Goal: Information Seeking & Learning: Learn about a topic

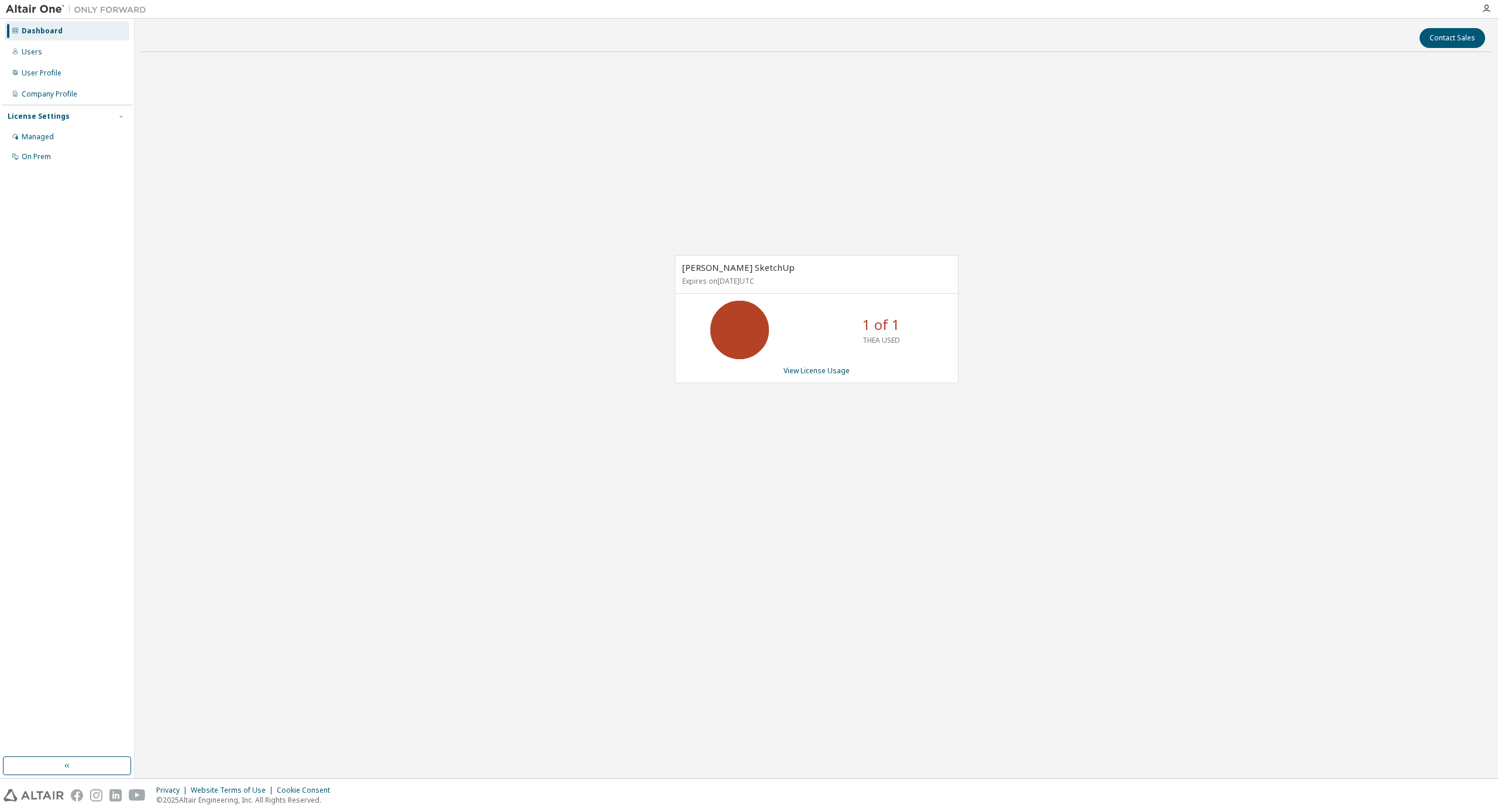
click at [746, 323] on icon at bounding box center [740, 330] width 29 height 29
click at [793, 366] on link "View License Usage" at bounding box center [816, 370] width 66 height 10
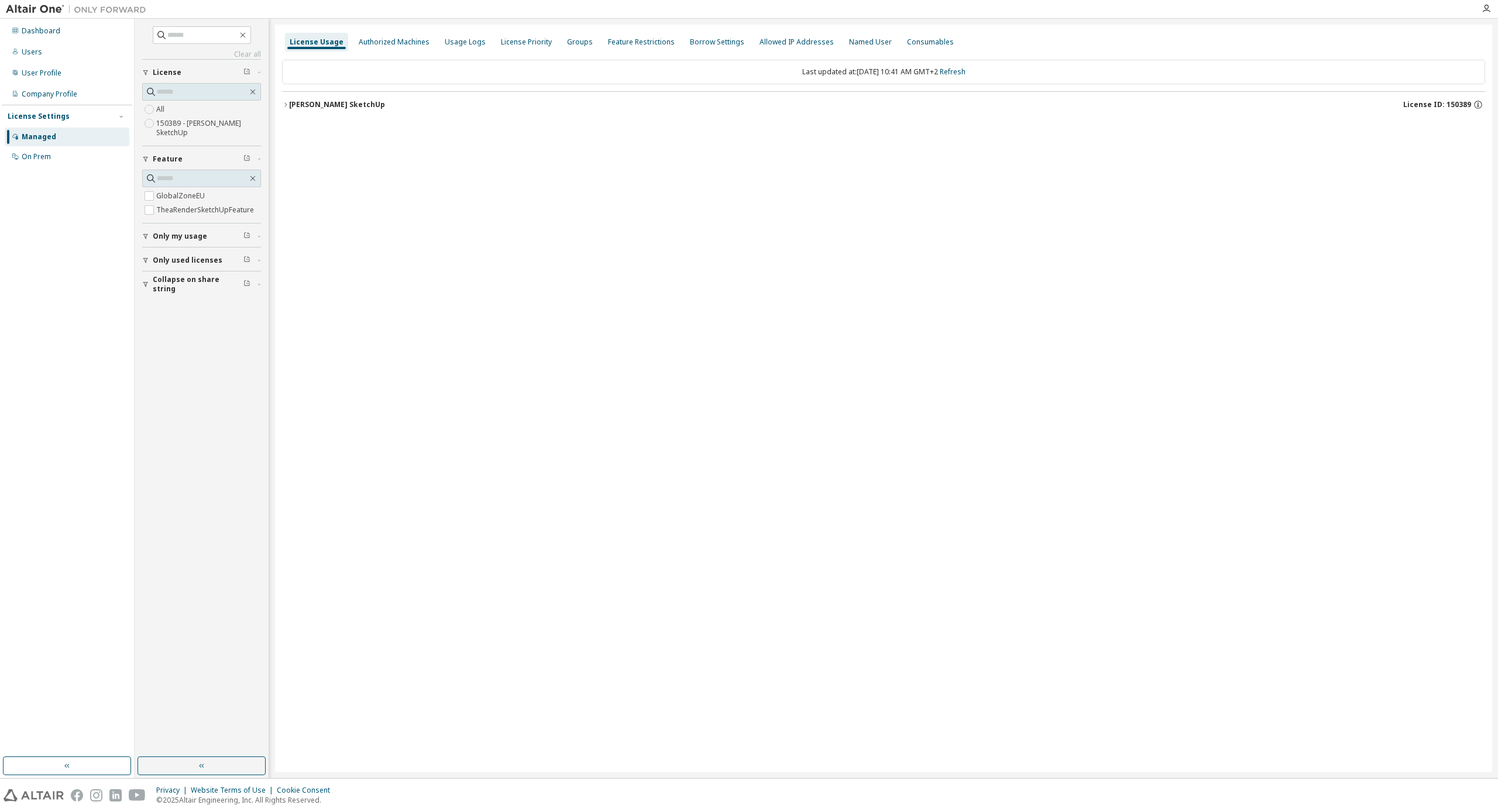
click at [296, 104] on div "[PERSON_NAME] SketchUp" at bounding box center [337, 104] width 96 height 9
click at [333, 152] on div "TheaRenderSketchUpFeature" at bounding box center [355, 152] width 111 height 10
click at [177, 236] on span "Only my usage" at bounding box center [180, 236] width 54 height 9
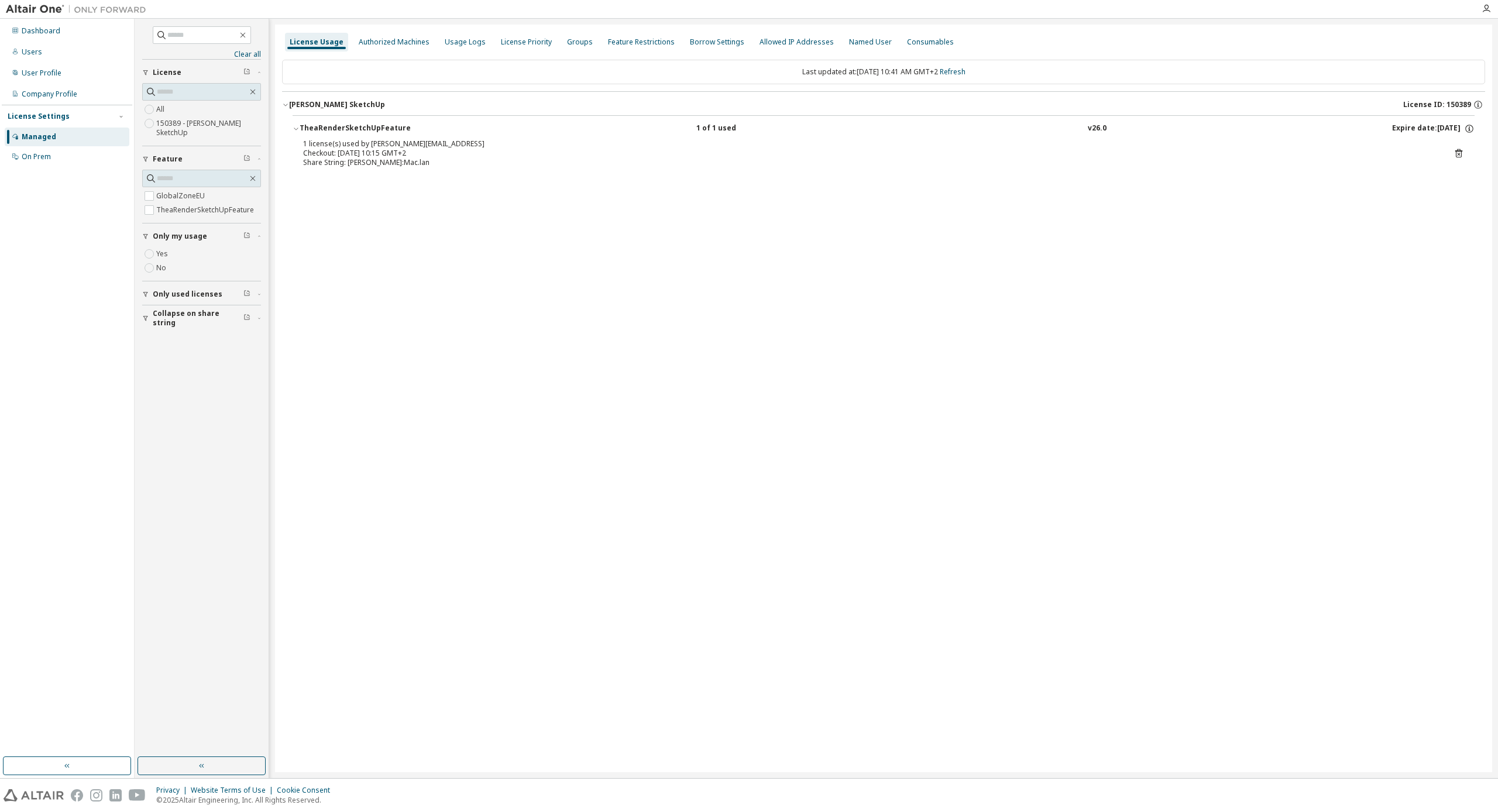
click at [409, 295] on div "License Usage Authorized Machines Usage Logs License Priority Groups Feature Re…" at bounding box center [883, 399] width 1217 height 748
click at [399, 40] on div "Authorized Machines" at bounding box center [394, 42] width 71 height 9
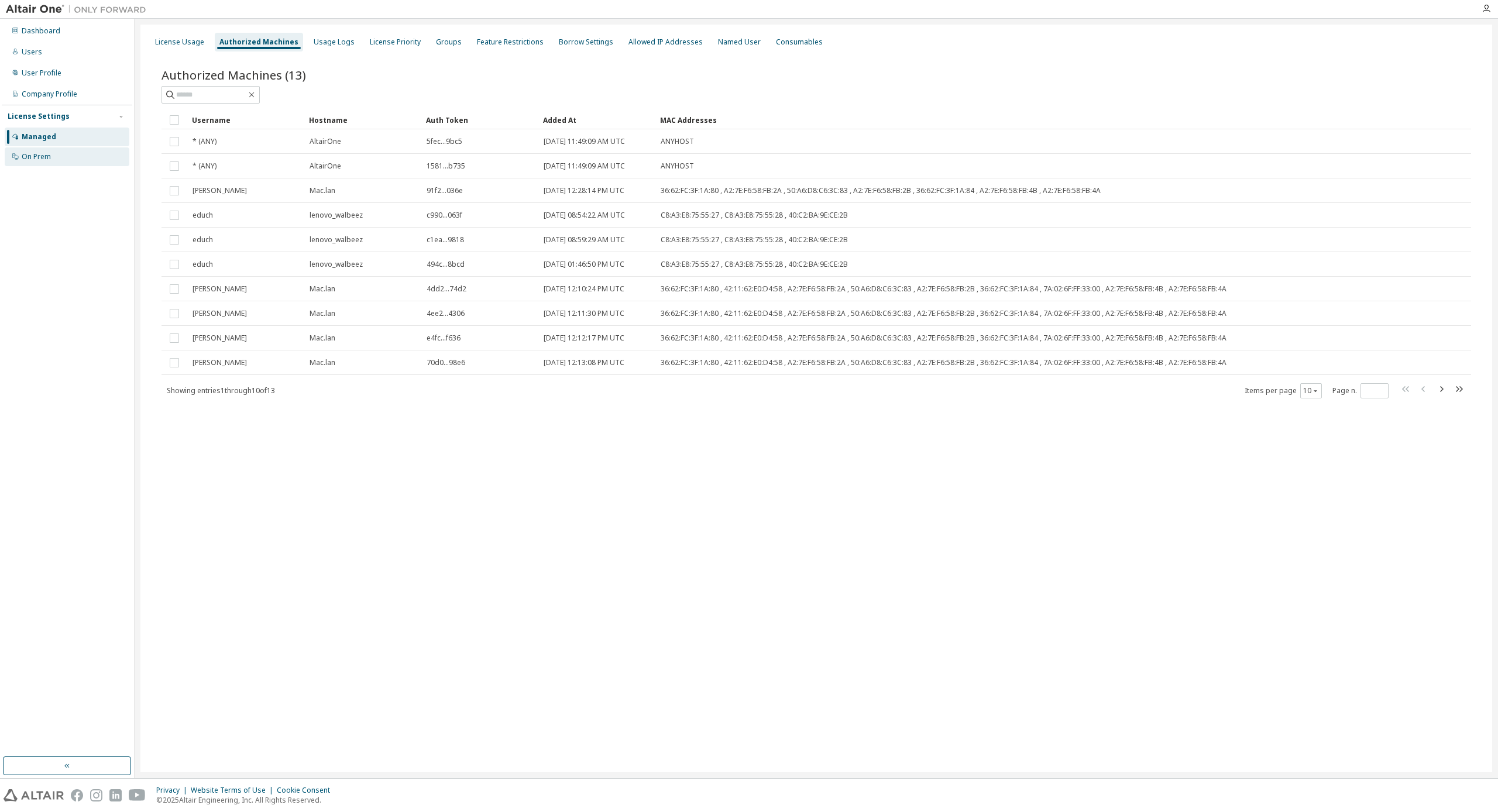
click at [44, 156] on div "On Prem" at bounding box center [36, 156] width 29 height 9
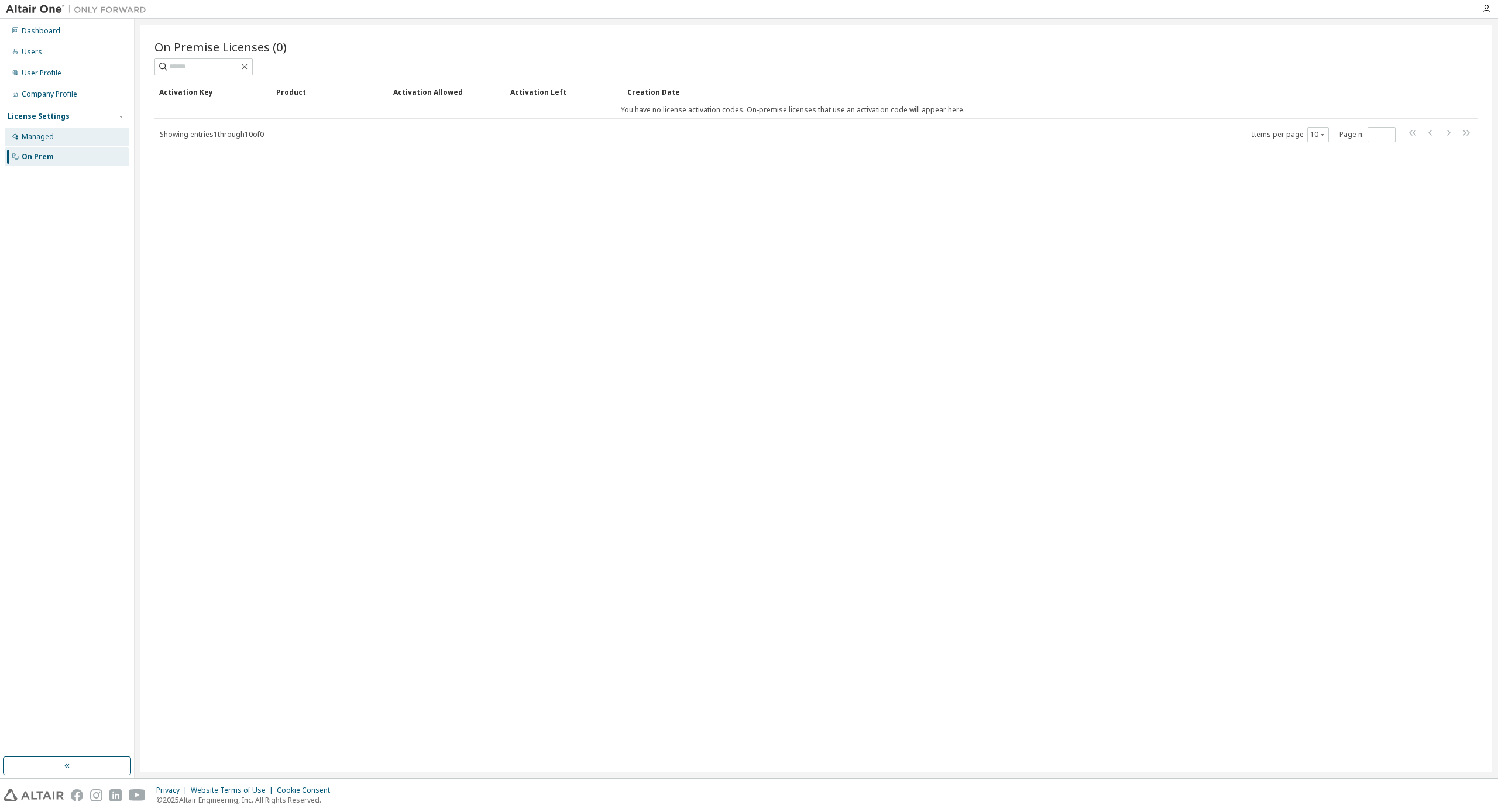
click at [44, 139] on div "Managed" at bounding box center [38, 137] width 32 height 9
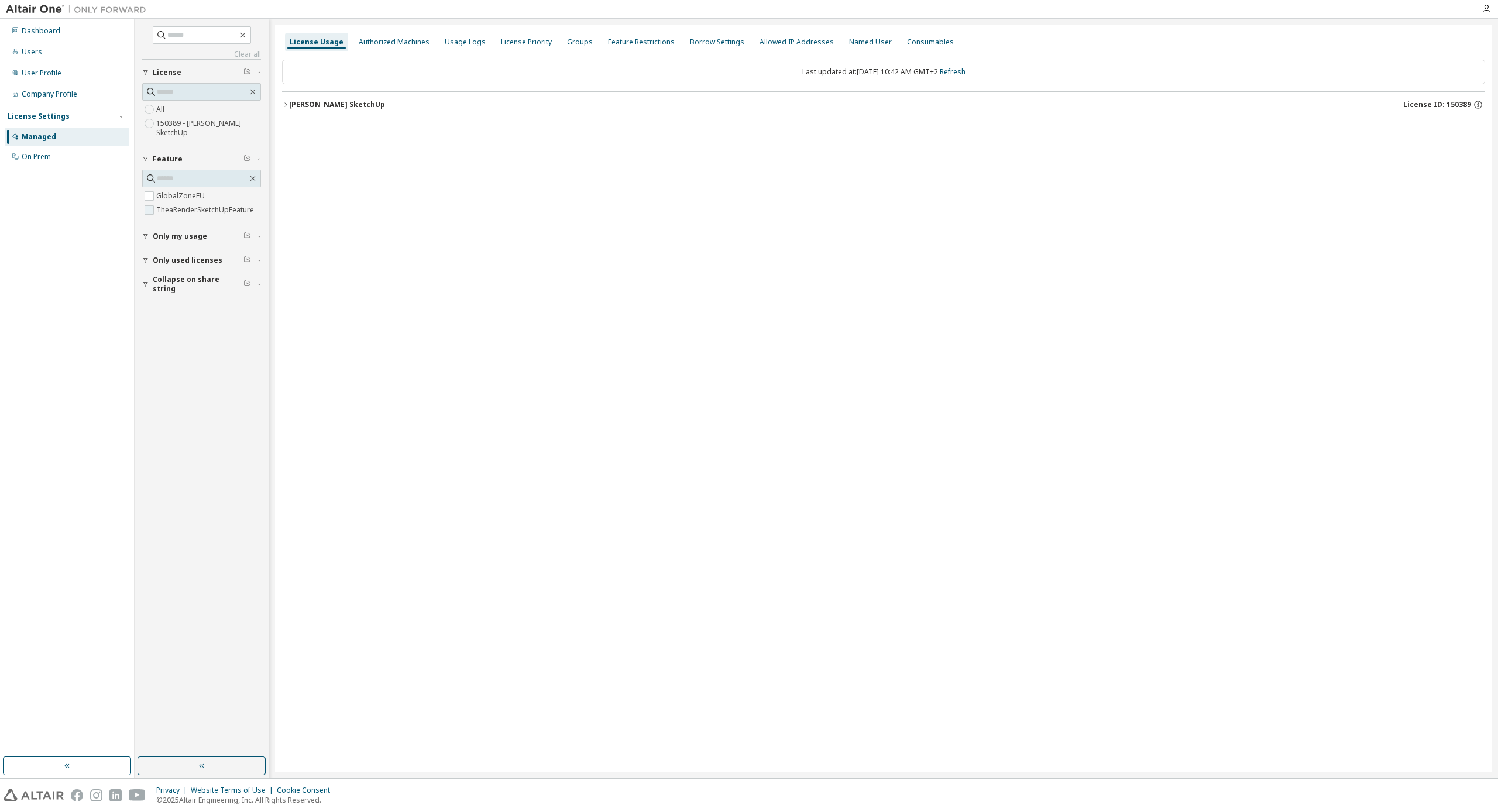
click at [177, 206] on label "TheaRenderSketchUpFeature" at bounding box center [206, 210] width 100 height 14
click at [186, 246] on span "Only used licenses" at bounding box center [187, 246] width 70 height 9
click at [379, 309] on div "License Usage Authorized Machines Usage Logs License Priority Groups Feature Re…" at bounding box center [883, 399] width 1217 height 748
click at [360, 106] on div "[PERSON_NAME] SketchUp" at bounding box center [337, 104] width 96 height 9
click at [374, 131] on div "TheaRenderSketchUpFeature" at bounding box center [355, 128] width 111 height 10
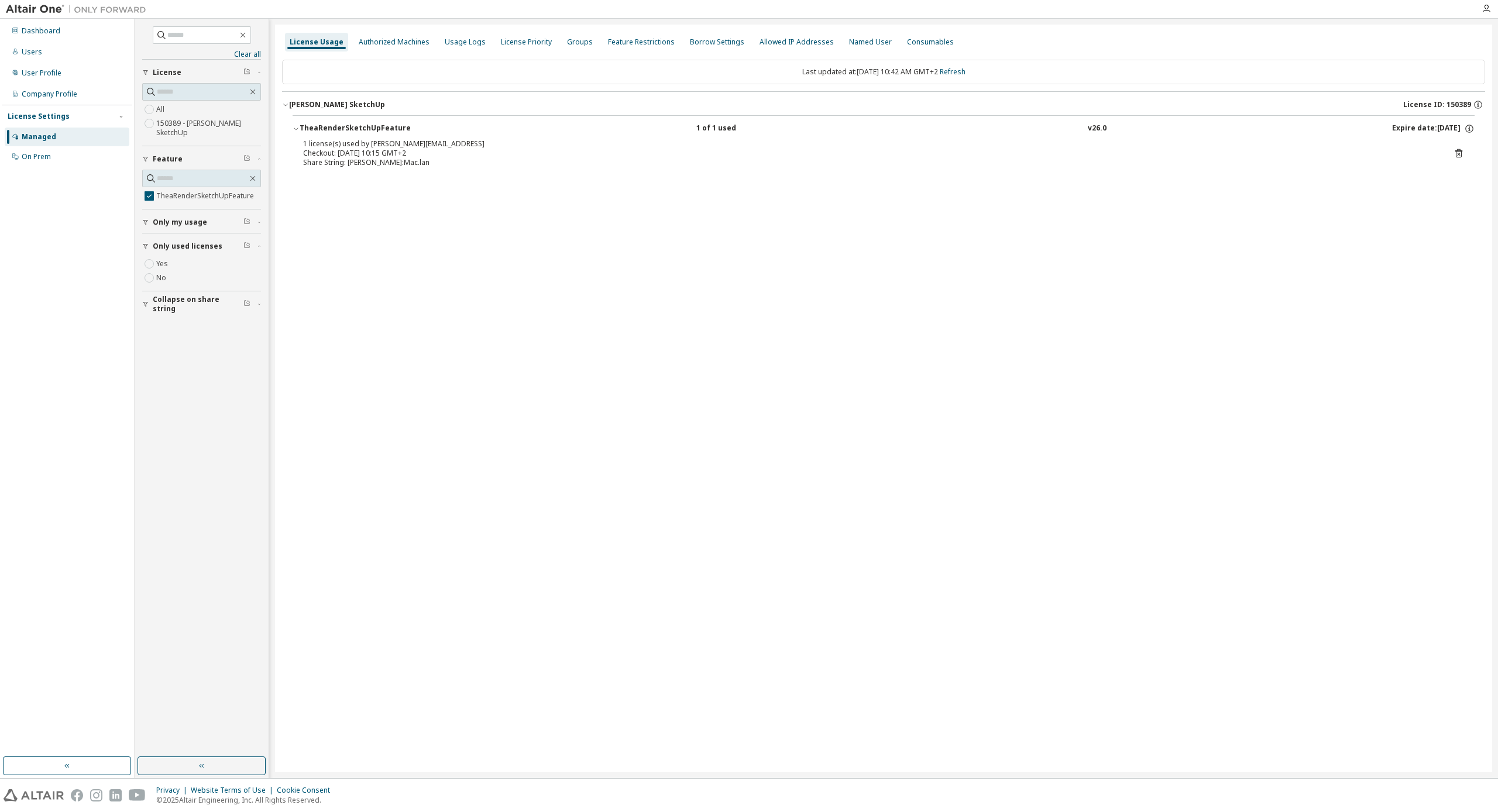
click at [370, 158] on div "Share String: walt:Mac.lan" at bounding box center [870, 162] width 1133 height 9
click at [52, 53] on div "Users" at bounding box center [67, 52] width 125 height 19
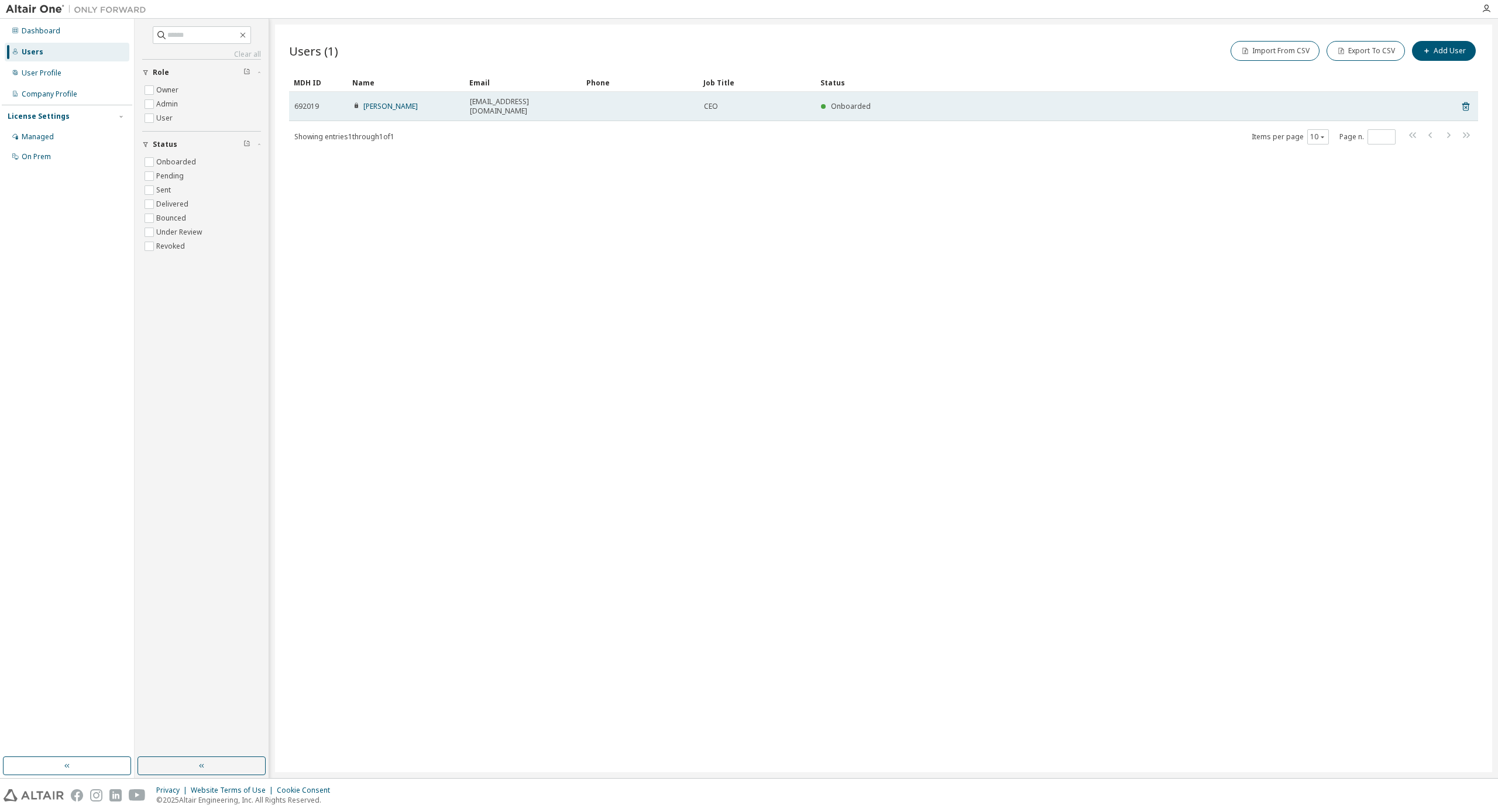
click at [642, 102] on td at bounding box center [640, 106] width 117 height 29
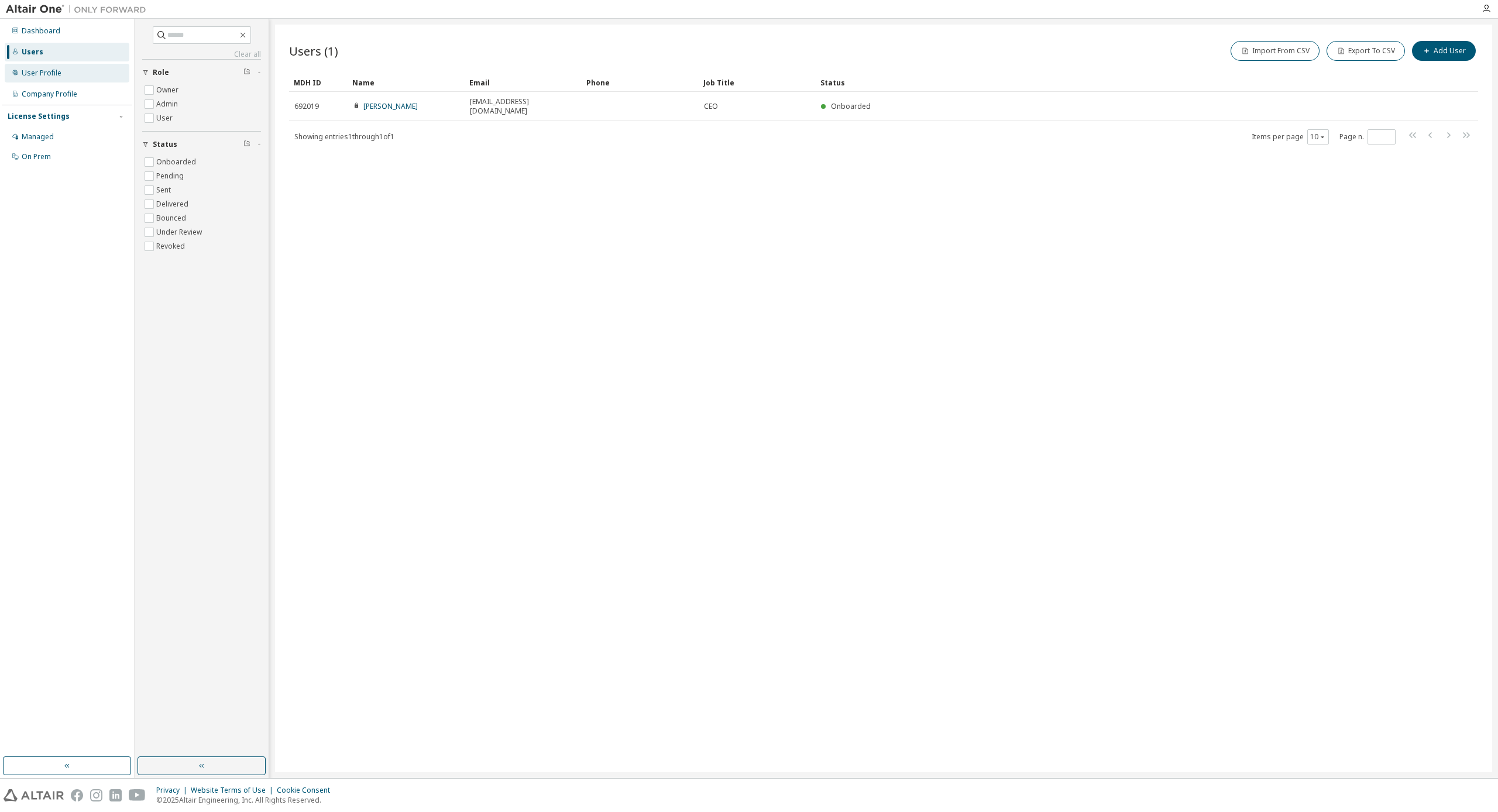
click at [65, 73] on div "User Profile" at bounding box center [67, 73] width 125 height 19
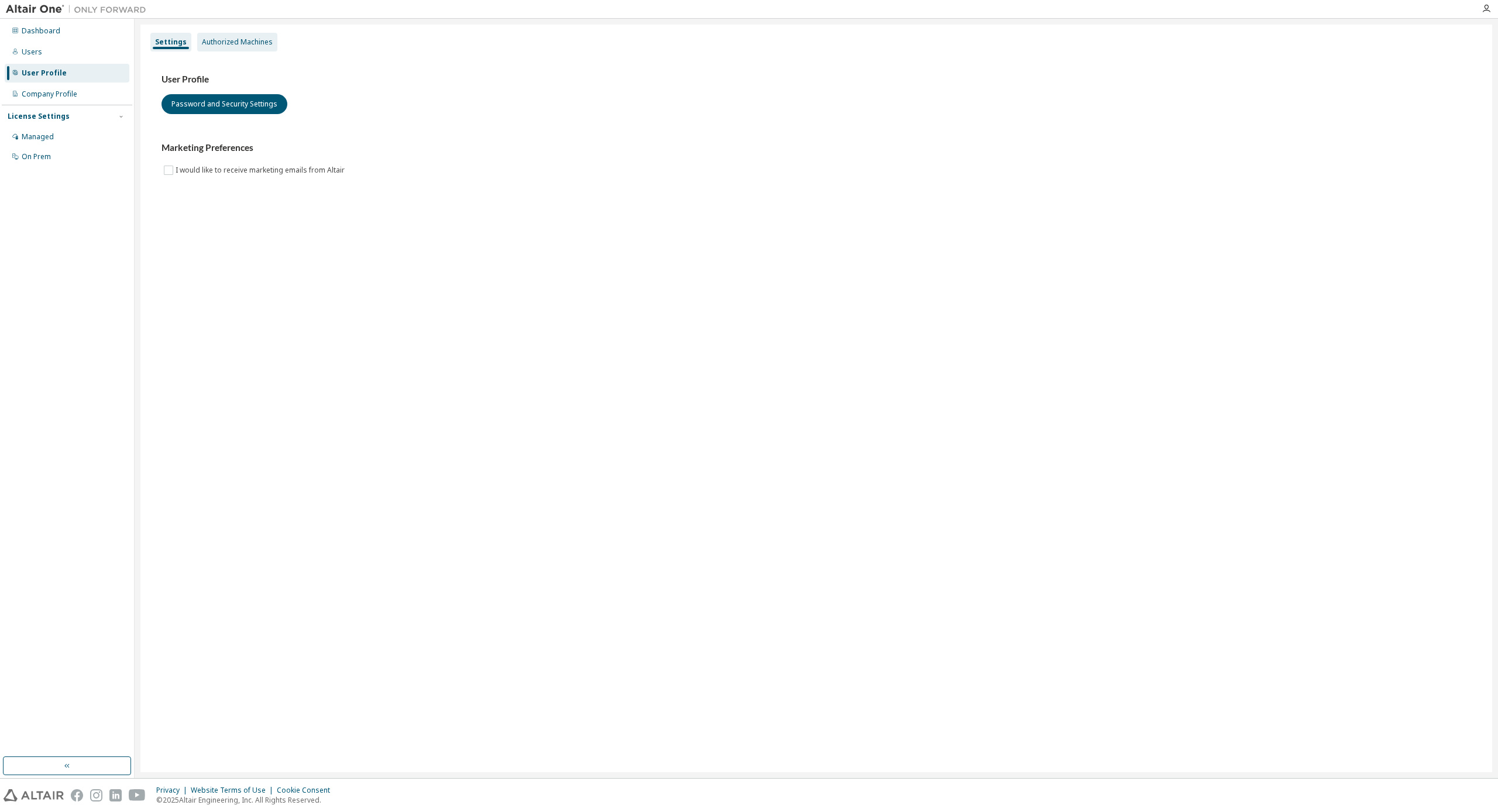
click at [255, 39] on div "Authorized Machines" at bounding box center [237, 42] width 71 height 9
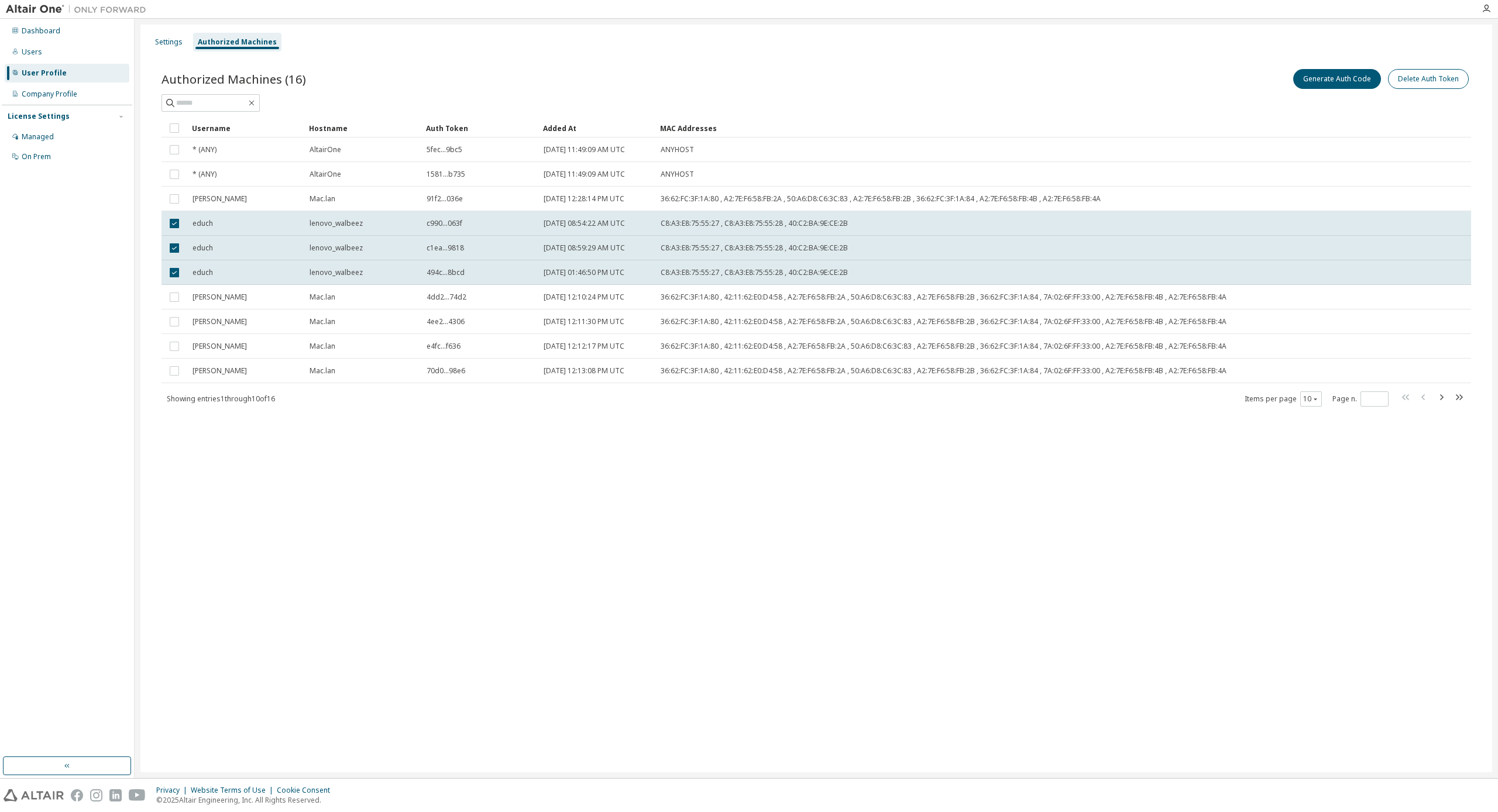
click at [1410, 85] on button "Delete Auth Token" at bounding box center [1428, 79] width 80 height 20
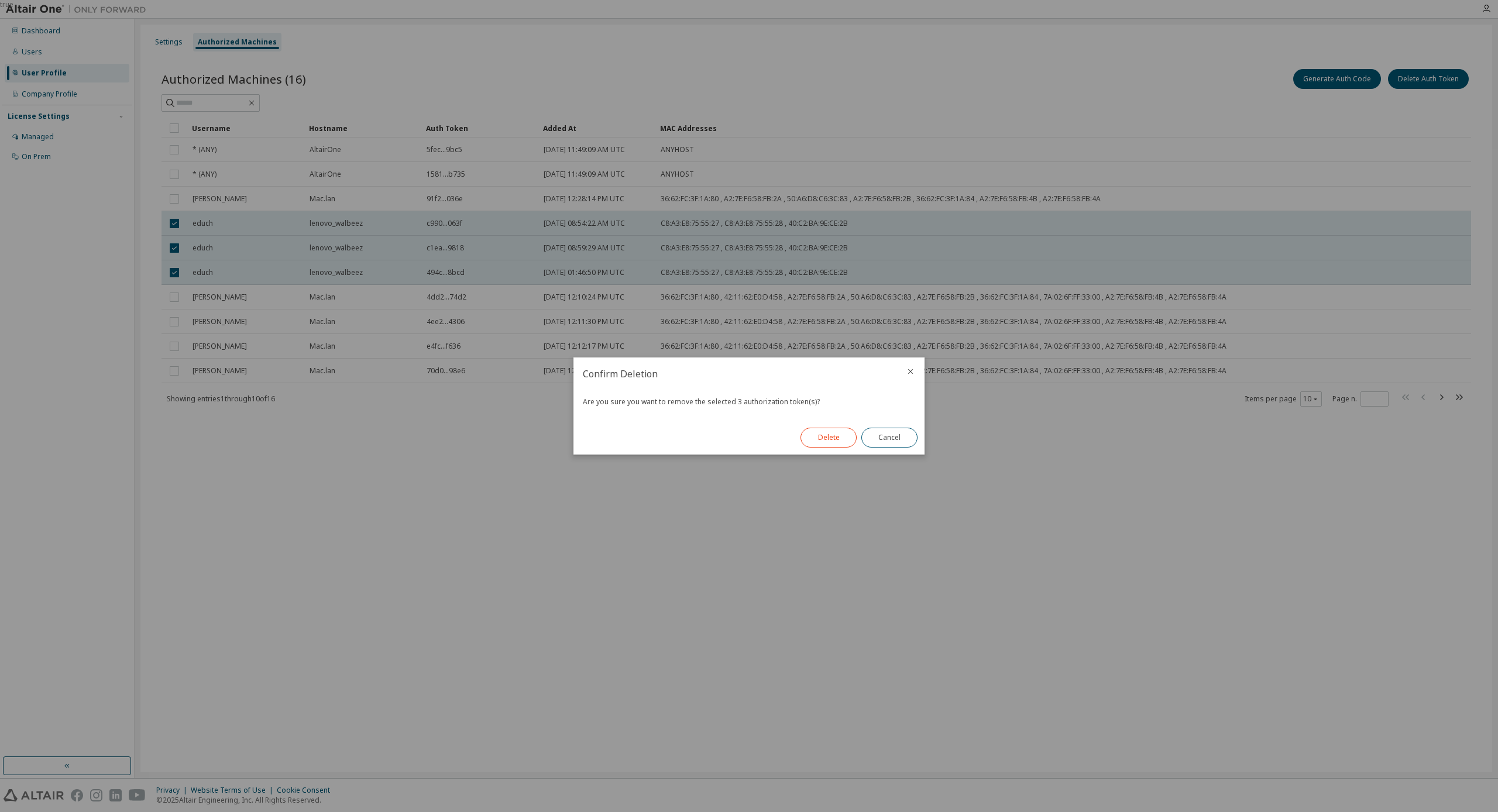
click at [836, 434] on button "Delete" at bounding box center [829, 437] width 56 height 20
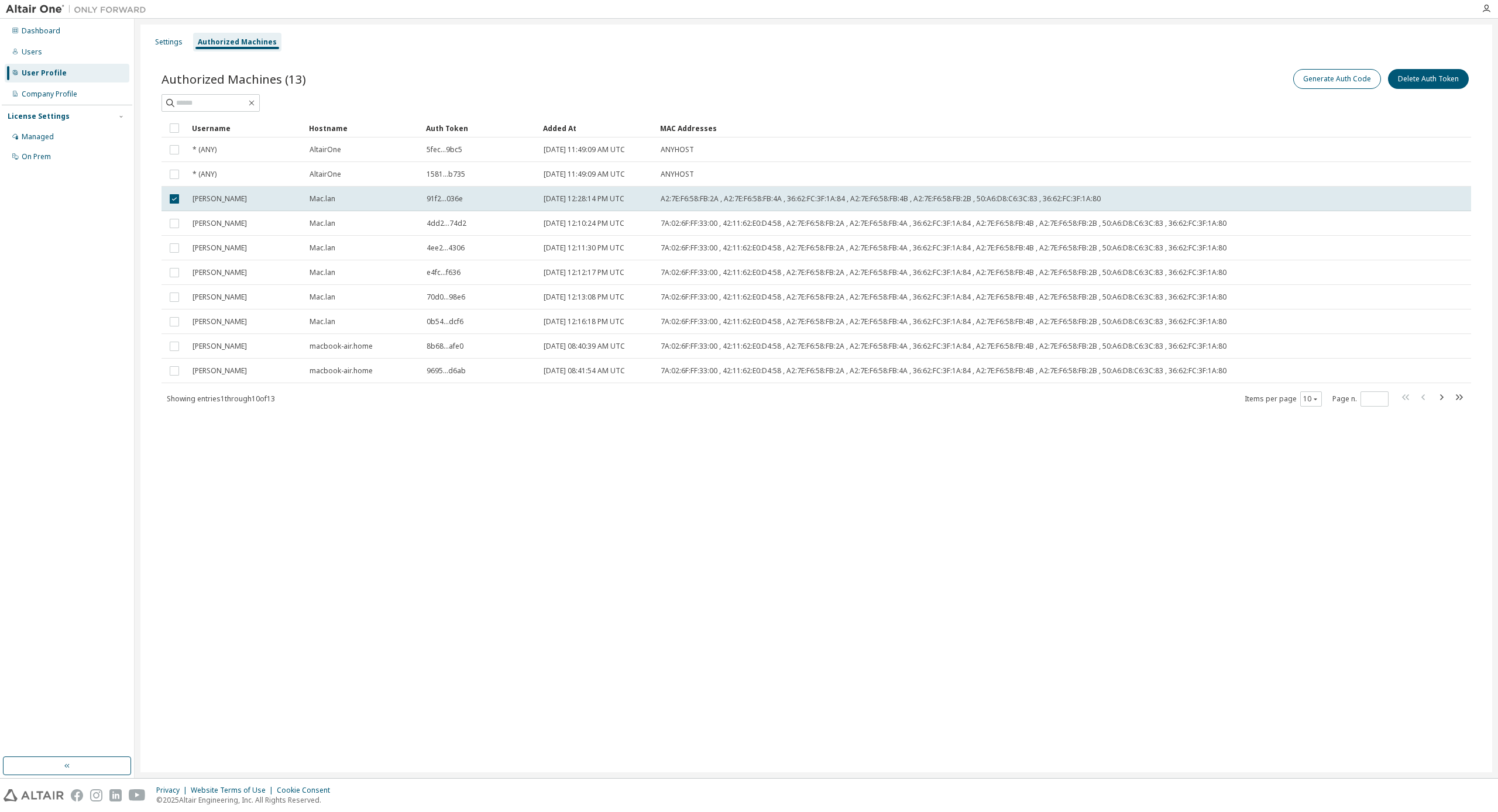
click at [1333, 83] on button "Generate Auth Code" at bounding box center [1337, 79] width 88 height 20
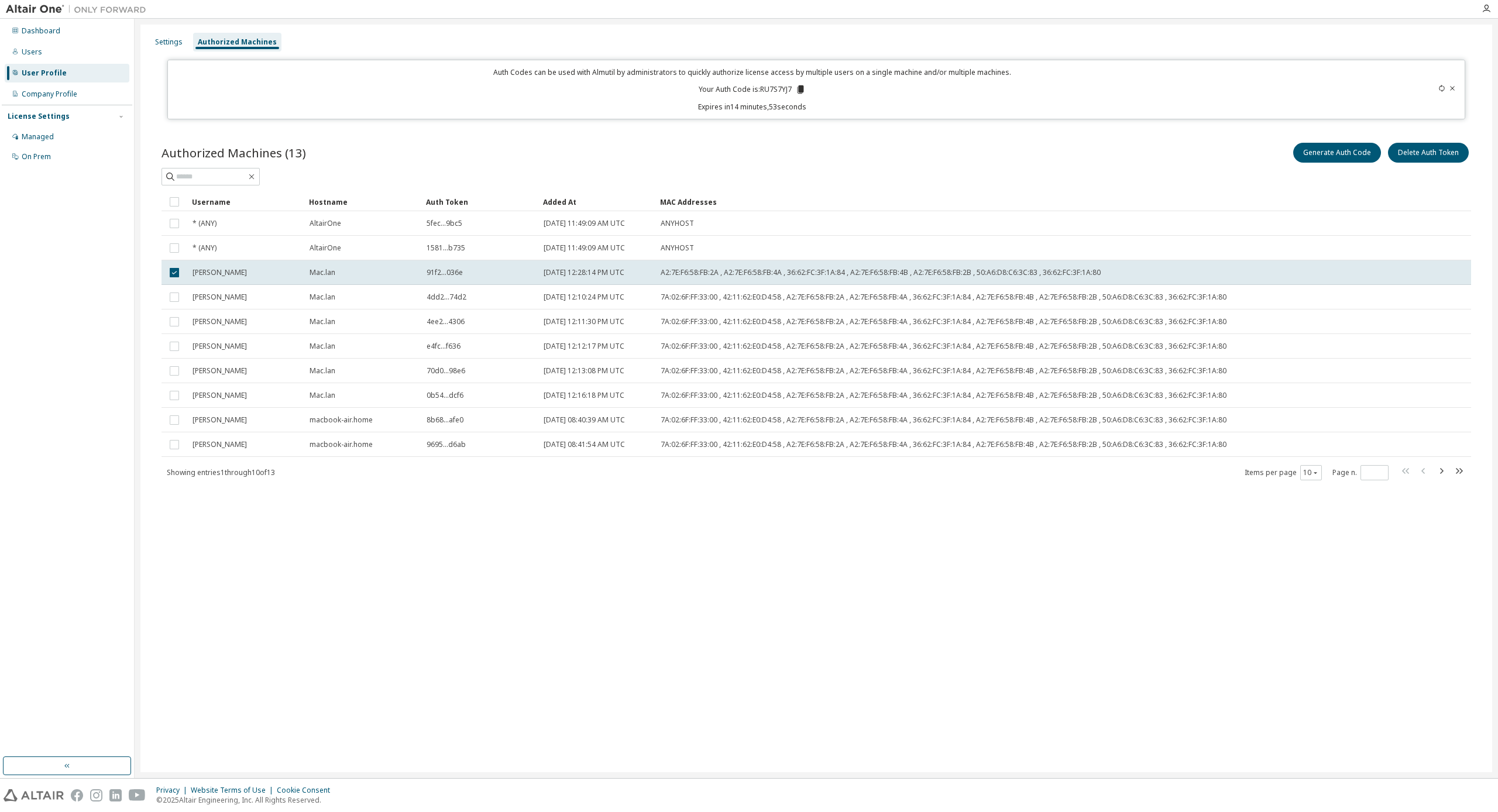
click at [803, 89] on icon at bounding box center [801, 90] width 7 height 8
click at [51, 134] on div "Managed" at bounding box center [38, 137] width 32 height 9
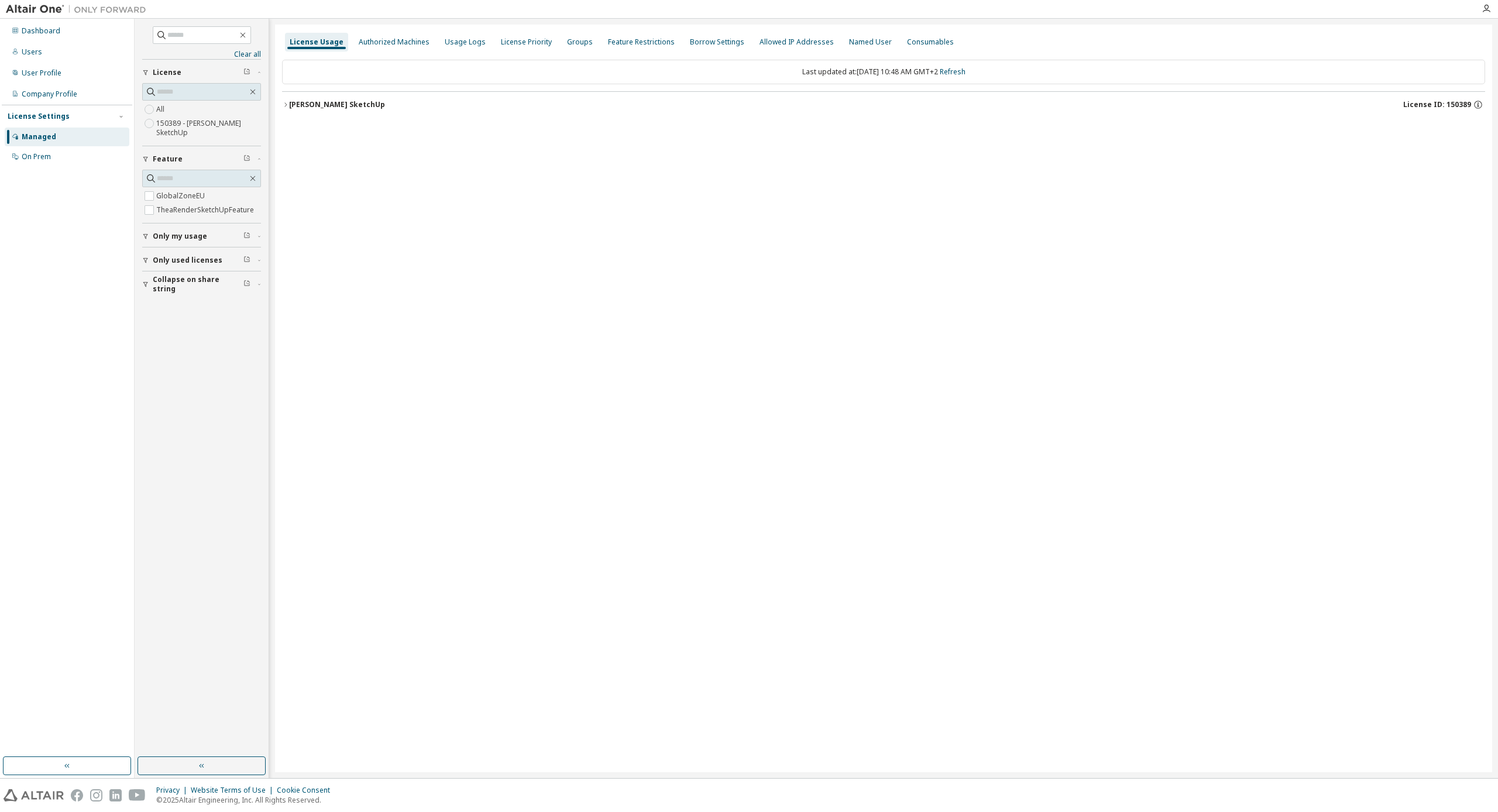
click at [315, 98] on button "Thea Render SketchUp License ID: 150389" at bounding box center [884, 105] width 1203 height 26
click at [414, 40] on div "Authorized Machines" at bounding box center [394, 42] width 71 height 9
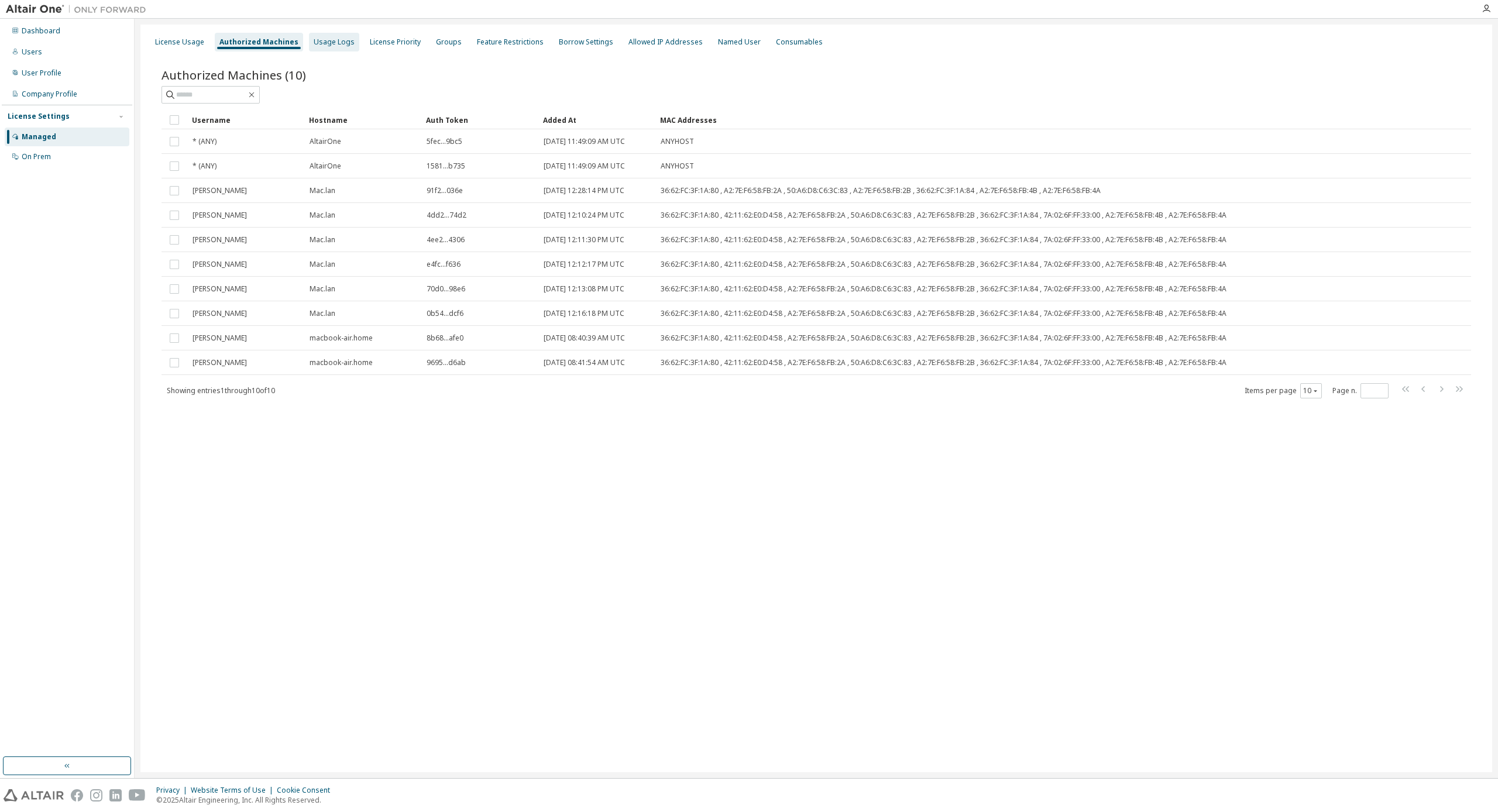
click at [344, 44] on div "Usage Logs" at bounding box center [334, 42] width 41 height 9
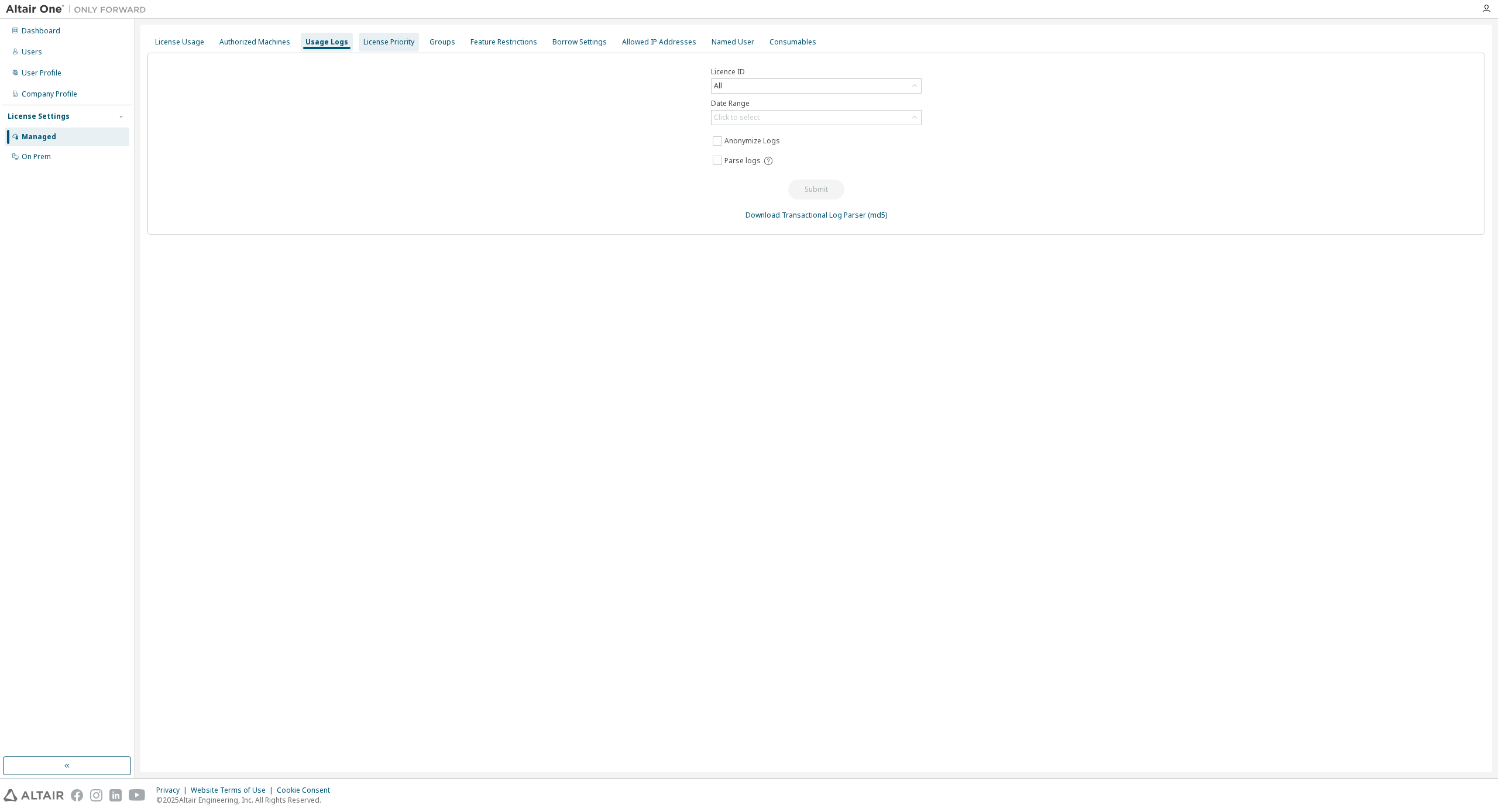
click at [369, 43] on div "License Priority" at bounding box center [389, 42] width 51 height 9
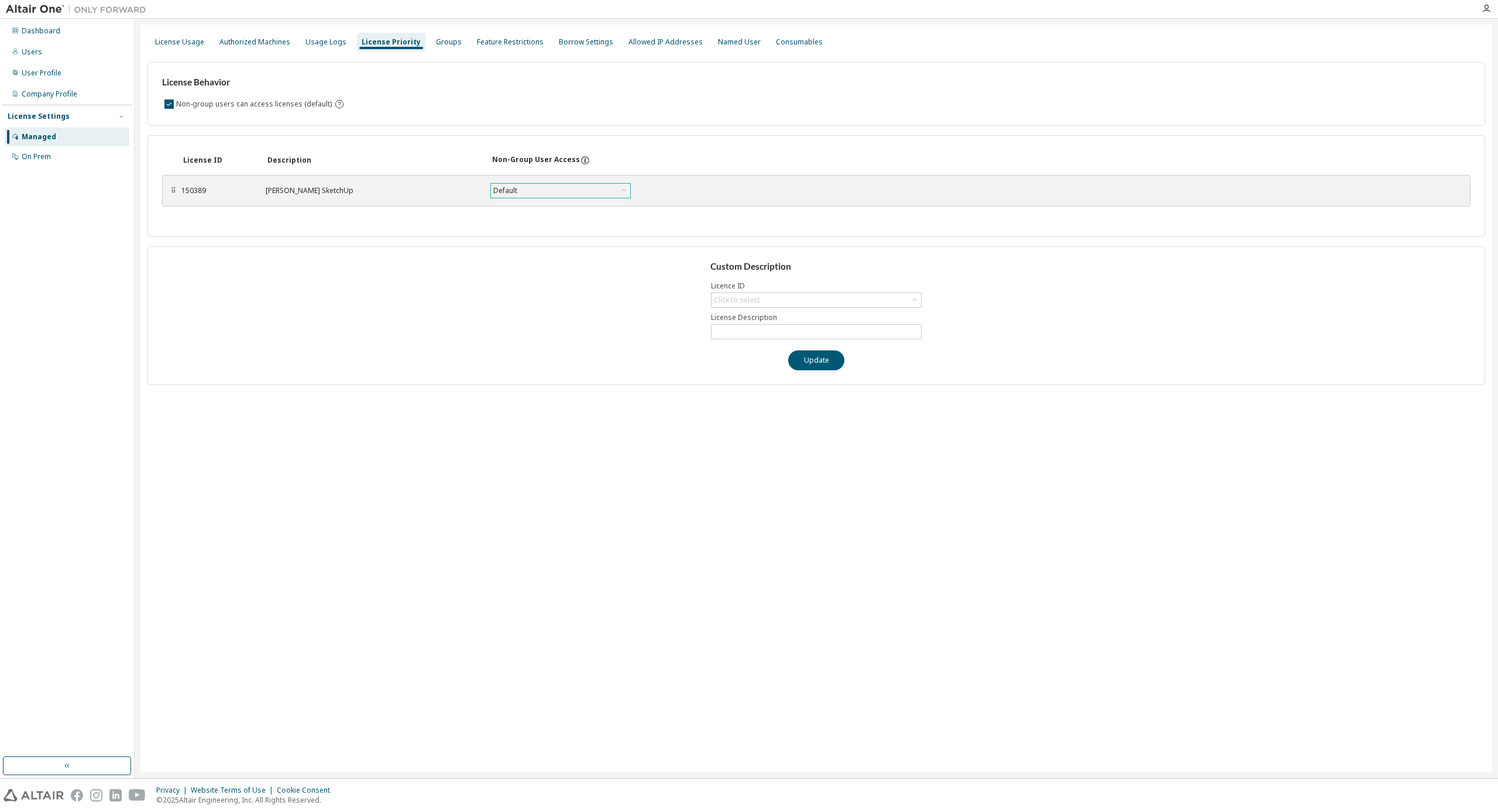
click at [600, 188] on div "Default" at bounding box center [560, 191] width 139 height 14
click at [611, 169] on div "License ID Description Non-Group User Access" at bounding box center [816, 160] width 1309 height 21
click at [438, 42] on div "Groups" at bounding box center [448, 42] width 26 height 9
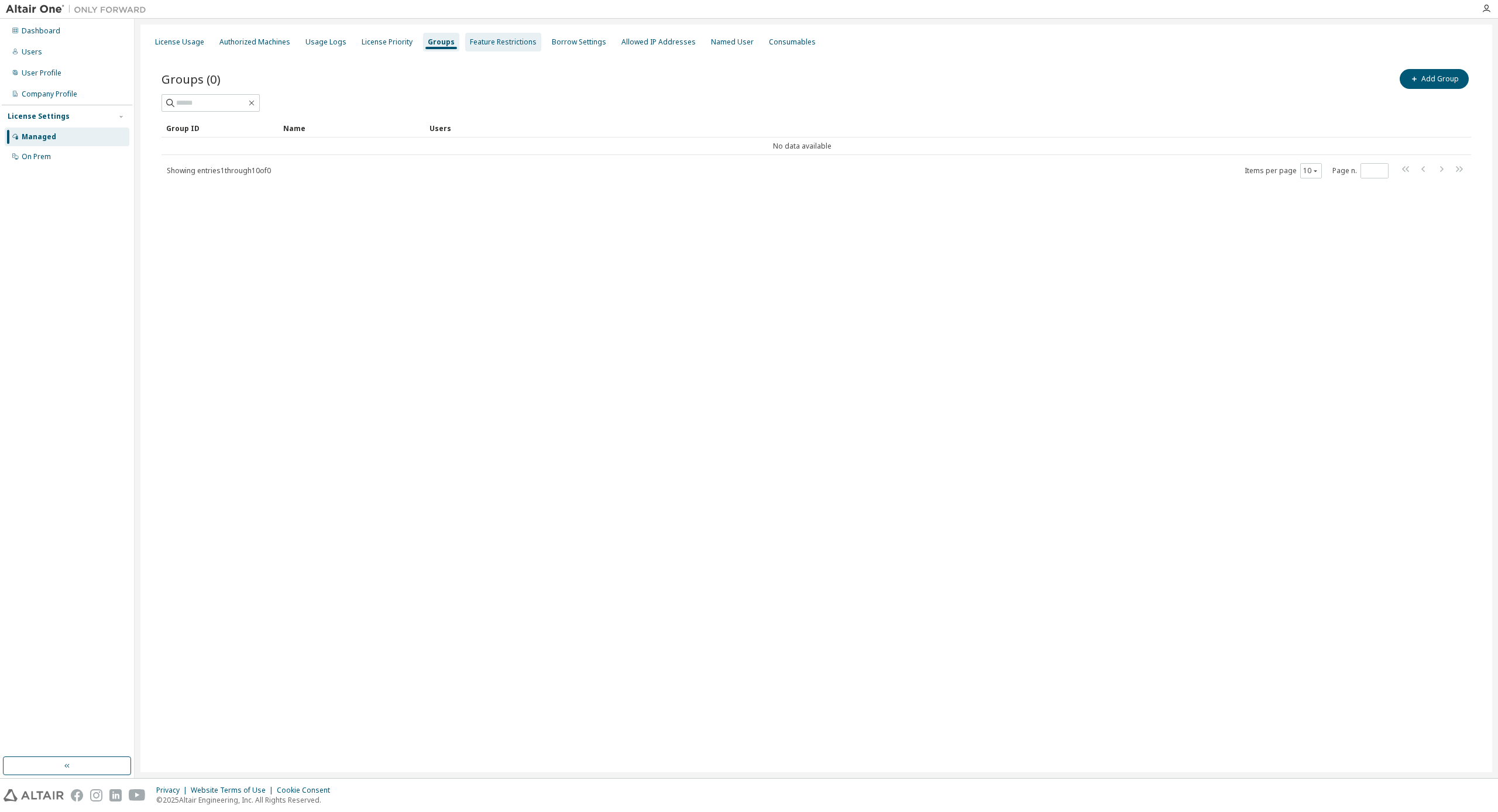
click at [499, 47] on div "Feature Restrictions" at bounding box center [504, 42] width 76 height 19
click at [574, 44] on div "Borrow Settings" at bounding box center [589, 42] width 54 height 9
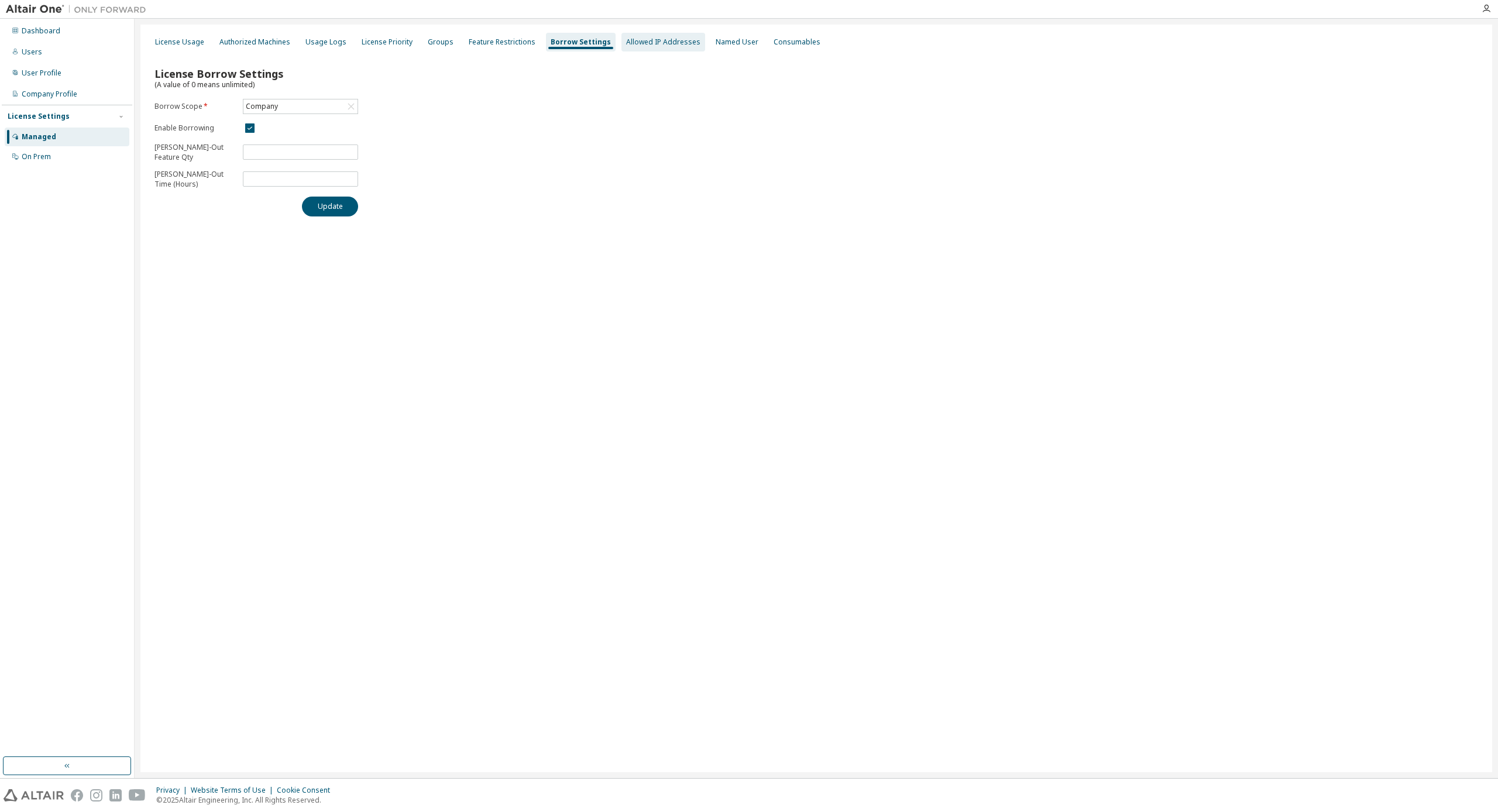
click at [651, 45] on div "Allowed IP Addresses" at bounding box center [663, 42] width 74 height 9
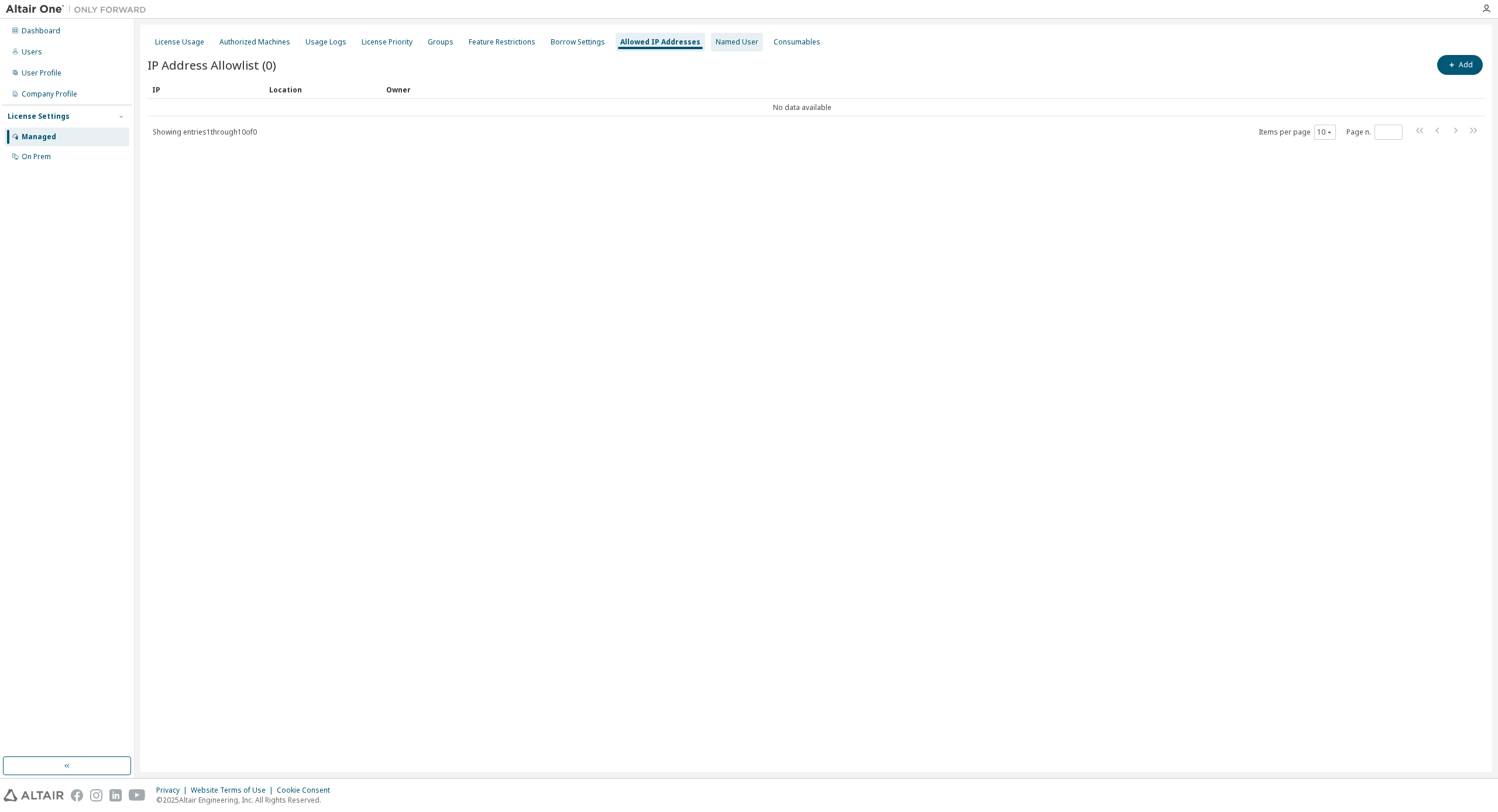
click at [716, 45] on div "Named User" at bounding box center [737, 42] width 43 height 9
click at [771, 44] on div "Consumables" at bounding box center [794, 42] width 47 height 9
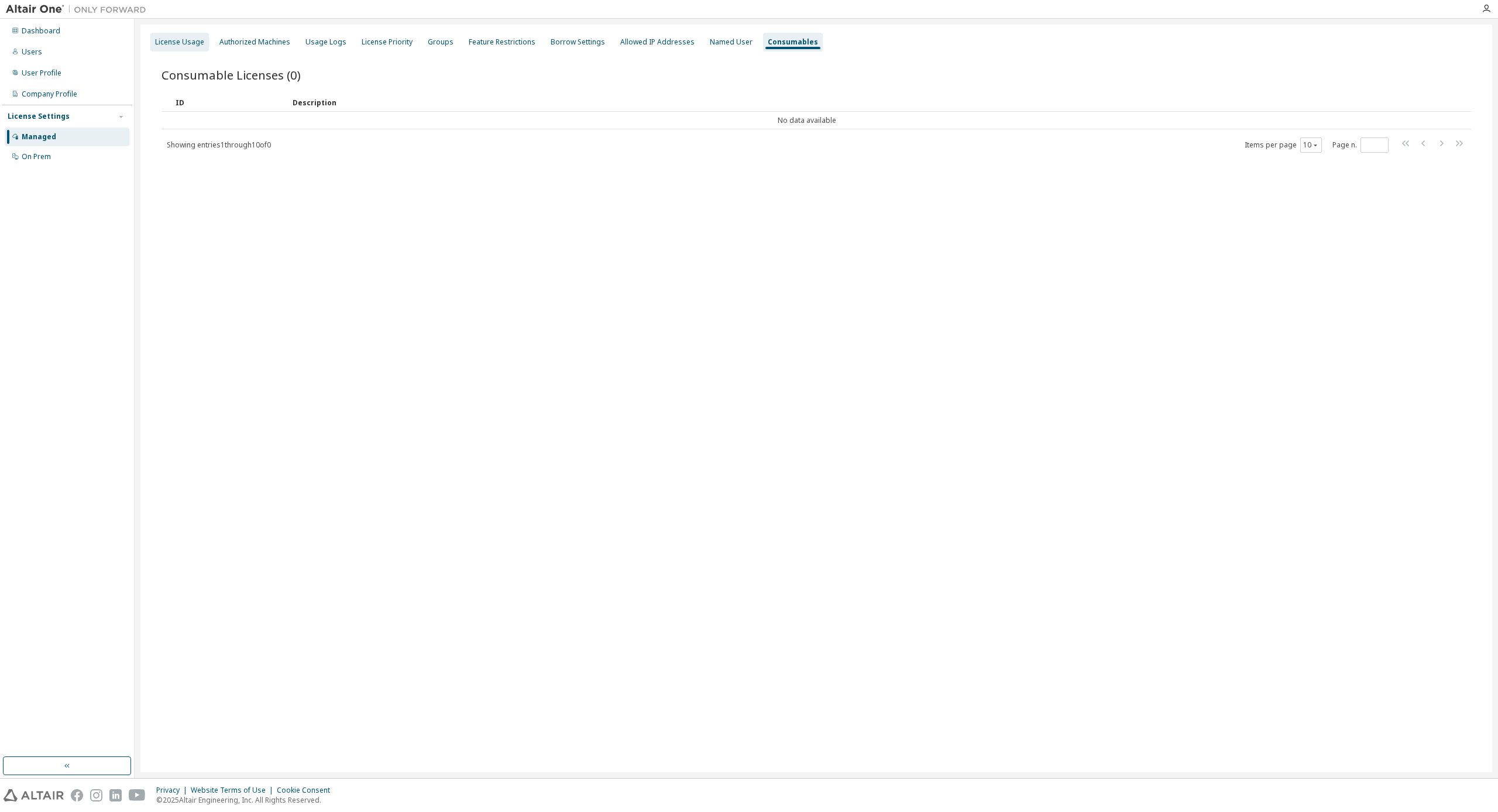
click at [174, 44] on div "License Usage" at bounding box center [179, 42] width 49 height 9
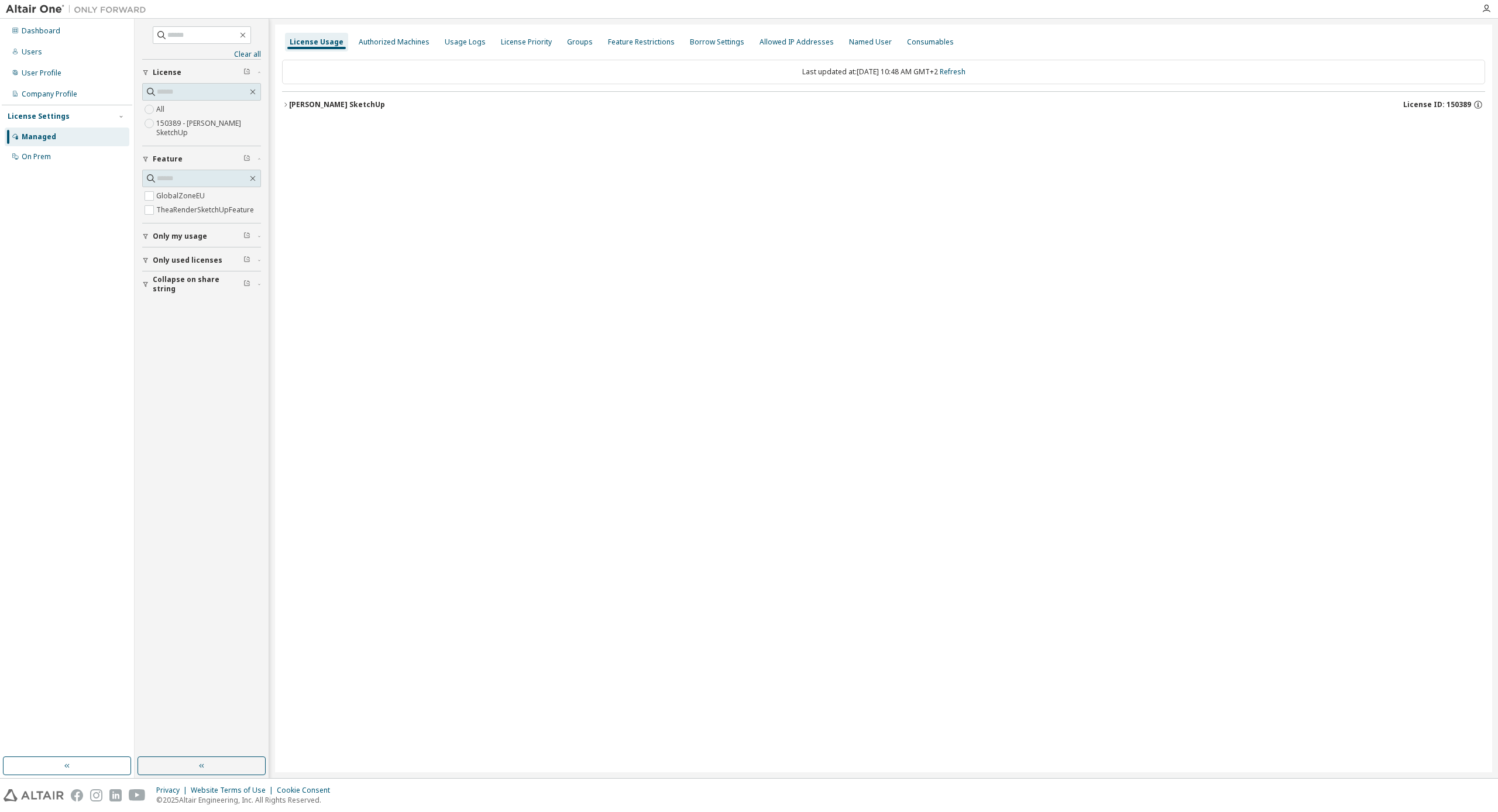
click at [295, 103] on div "[PERSON_NAME] SketchUp" at bounding box center [337, 104] width 96 height 9
click at [318, 151] on div "TheaRenderSketchUpFeature" at bounding box center [355, 152] width 111 height 10
click at [339, 123] on div "GlobalZoneEU" at bounding box center [352, 128] width 105 height 10
click at [1469, 155] on icon "button" at bounding box center [1469, 152] width 10 height 10
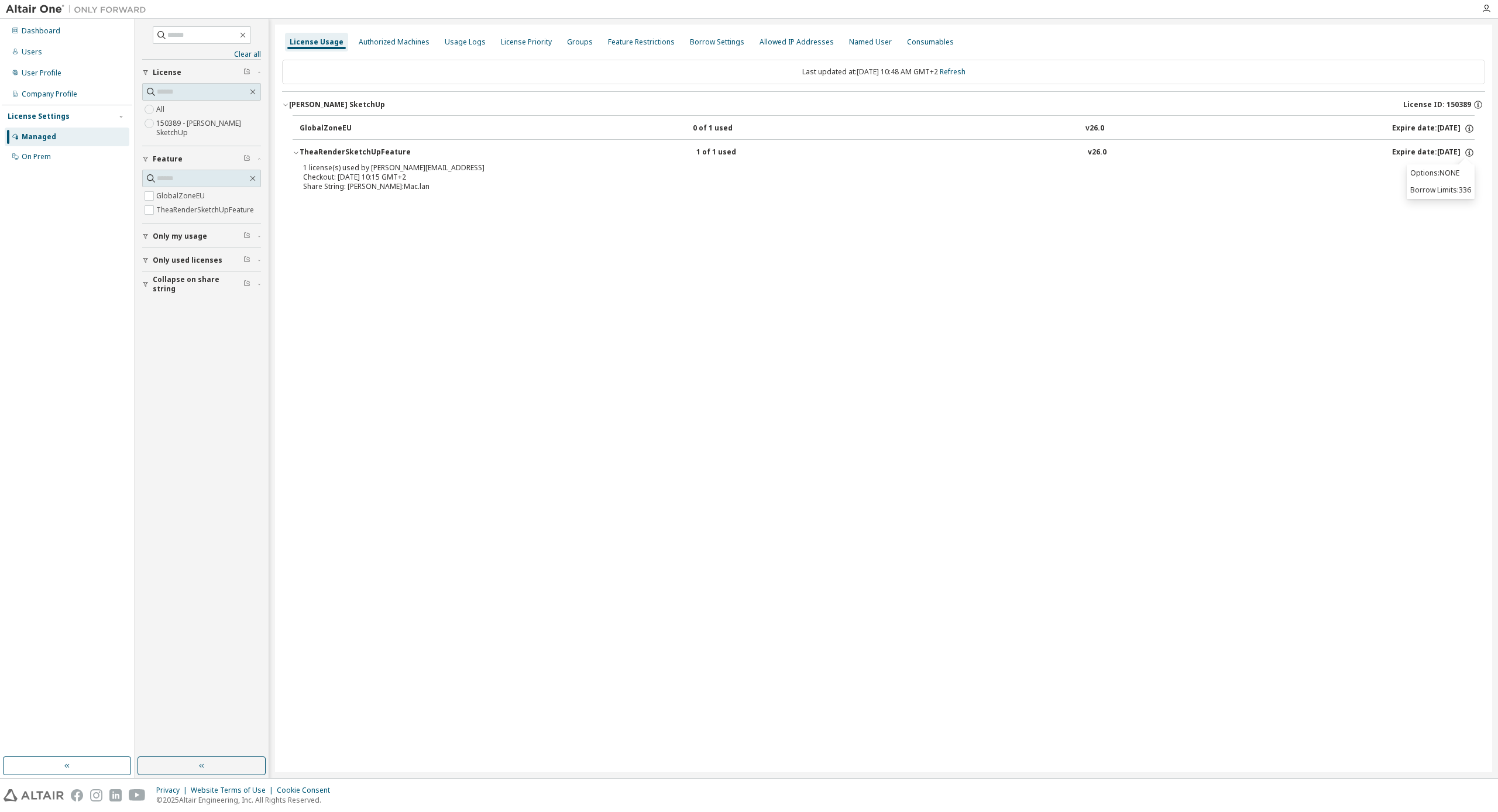
click at [1456, 175] on p "Options: NONE" at bounding box center [1441, 173] width 61 height 10
click at [881, 185] on div "Share String: walt:Mac.lan" at bounding box center [870, 186] width 1133 height 9
click at [371, 194] on div "1 license(s) used by walt@Mac.lan Checkout: 2025-10-03 10:15 GMT+2 Share String…" at bounding box center [883, 180] width 1182 height 33
click at [223, 209] on label "TheaRenderSketchUpFeature" at bounding box center [206, 210] width 100 height 14
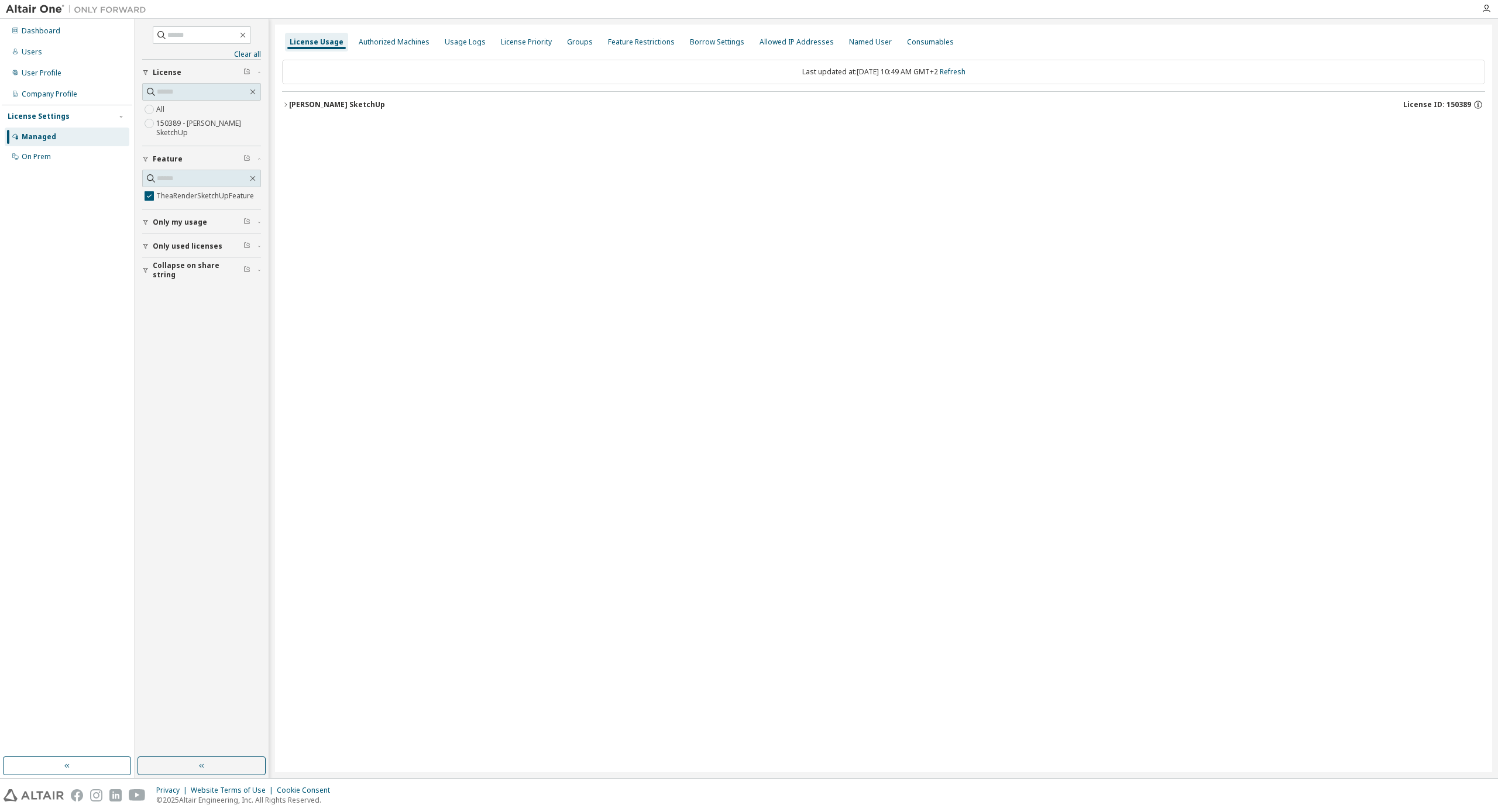
click at [317, 100] on div "[PERSON_NAME] SketchUp" at bounding box center [337, 104] width 96 height 9
click at [200, 244] on span "Only used licenses" at bounding box center [187, 246] width 70 height 9
click at [156, 219] on span "Only my usage" at bounding box center [180, 222] width 54 height 9
click at [44, 160] on div "On Prem" at bounding box center [36, 156] width 29 height 9
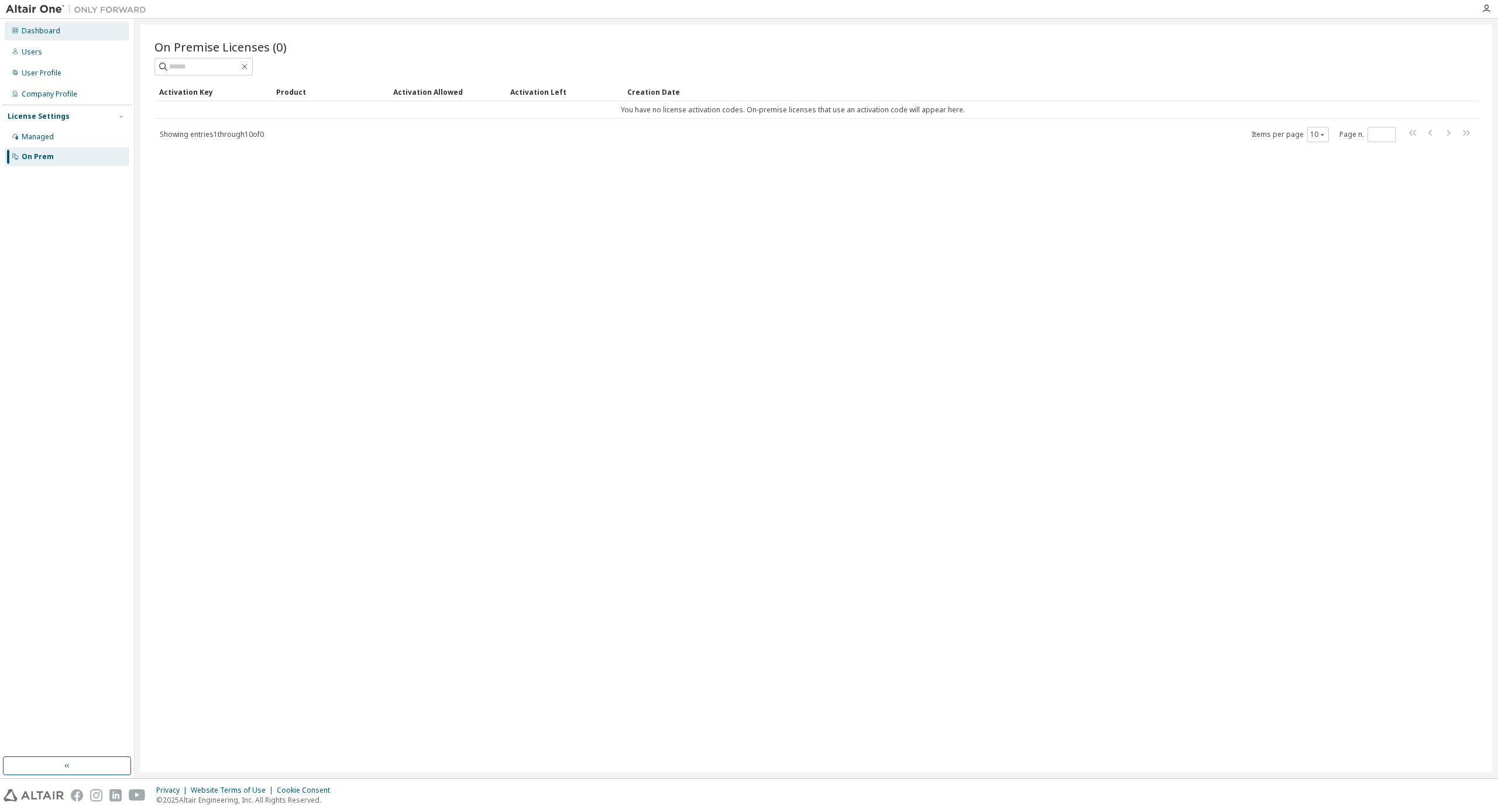
click at [42, 38] on div "Dashboard" at bounding box center [67, 31] width 125 height 19
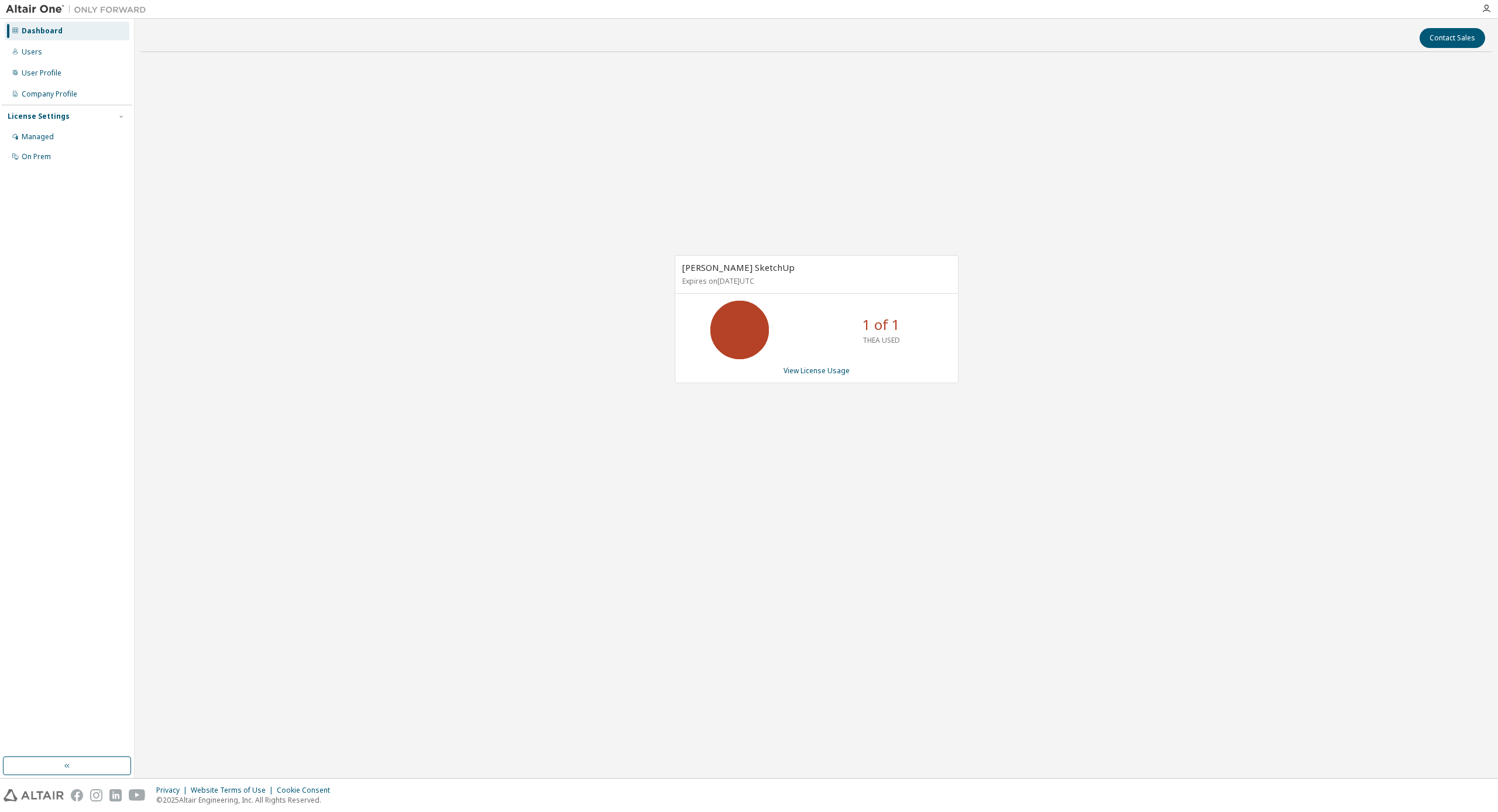
click at [754, 338] on icon at bounding box center [740, 330] width 29 height 29
click at [884, 331] on p "1 of 1" at bounding box center [881, 324] width 38 height 20
click at [885, 358] on div "1 of 1 THEA USED" at bounding box center [881, 330] width 94 height 59
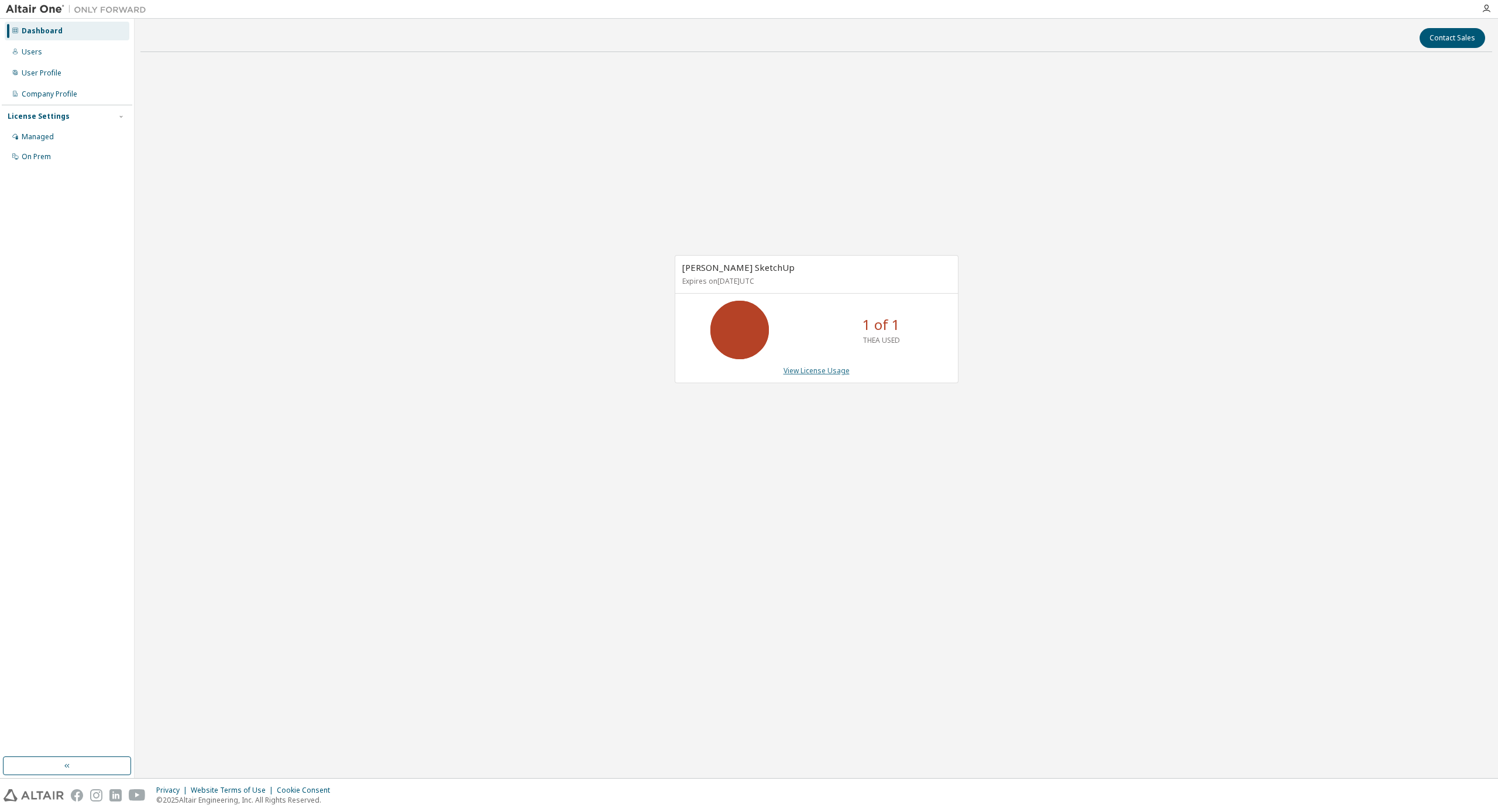
click at [819, 372] on link "View License Usage" at bounding box center [816, 370] width 66 height 10
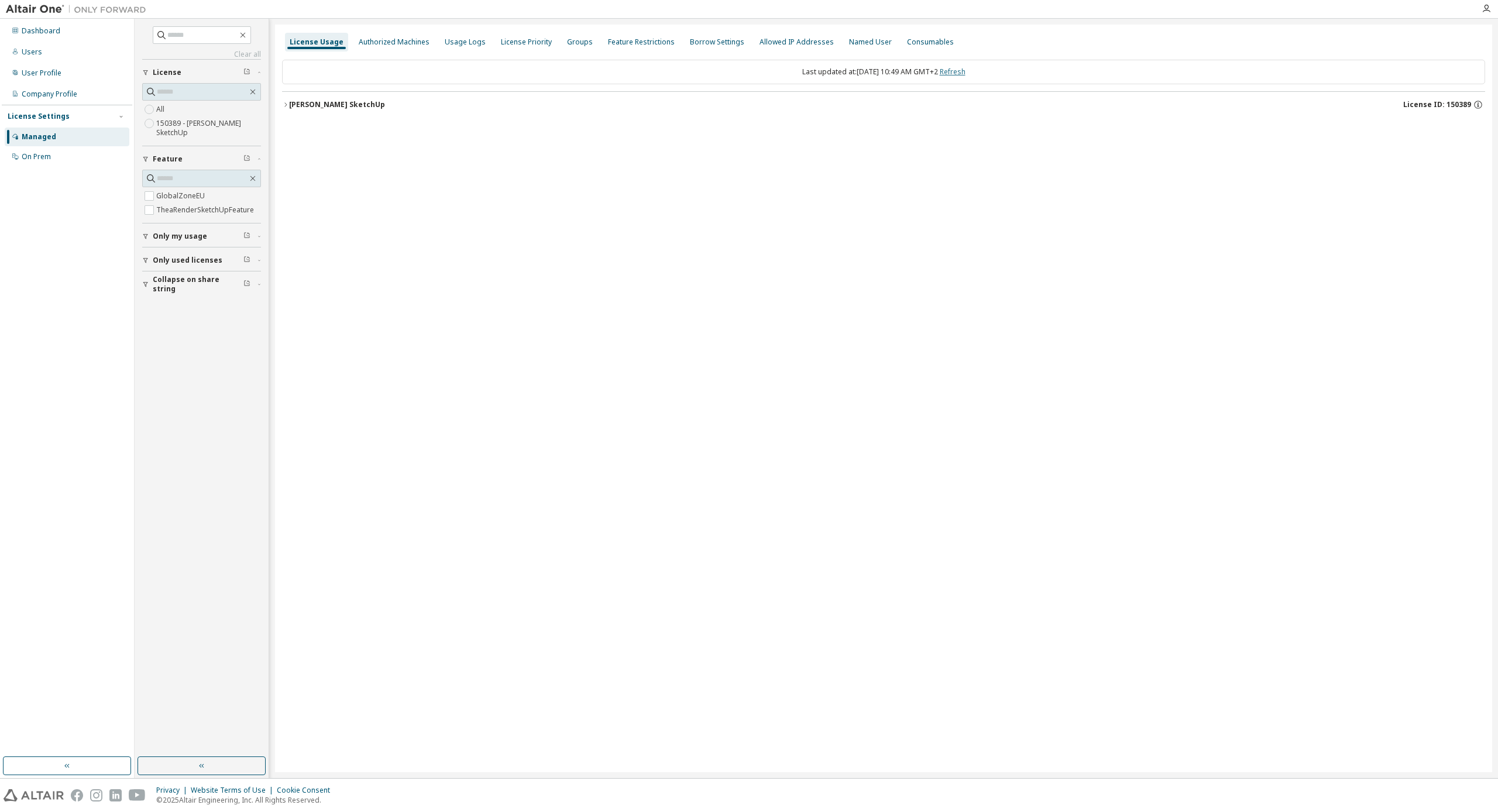
click at [960, 71] on link "Refresh" at bounding box center [953, 71] width 26 height 10
click at [345, 101] on div "[PERSON_NAME] SketchUp" at bounding box center [337, 104] width 96 height 9
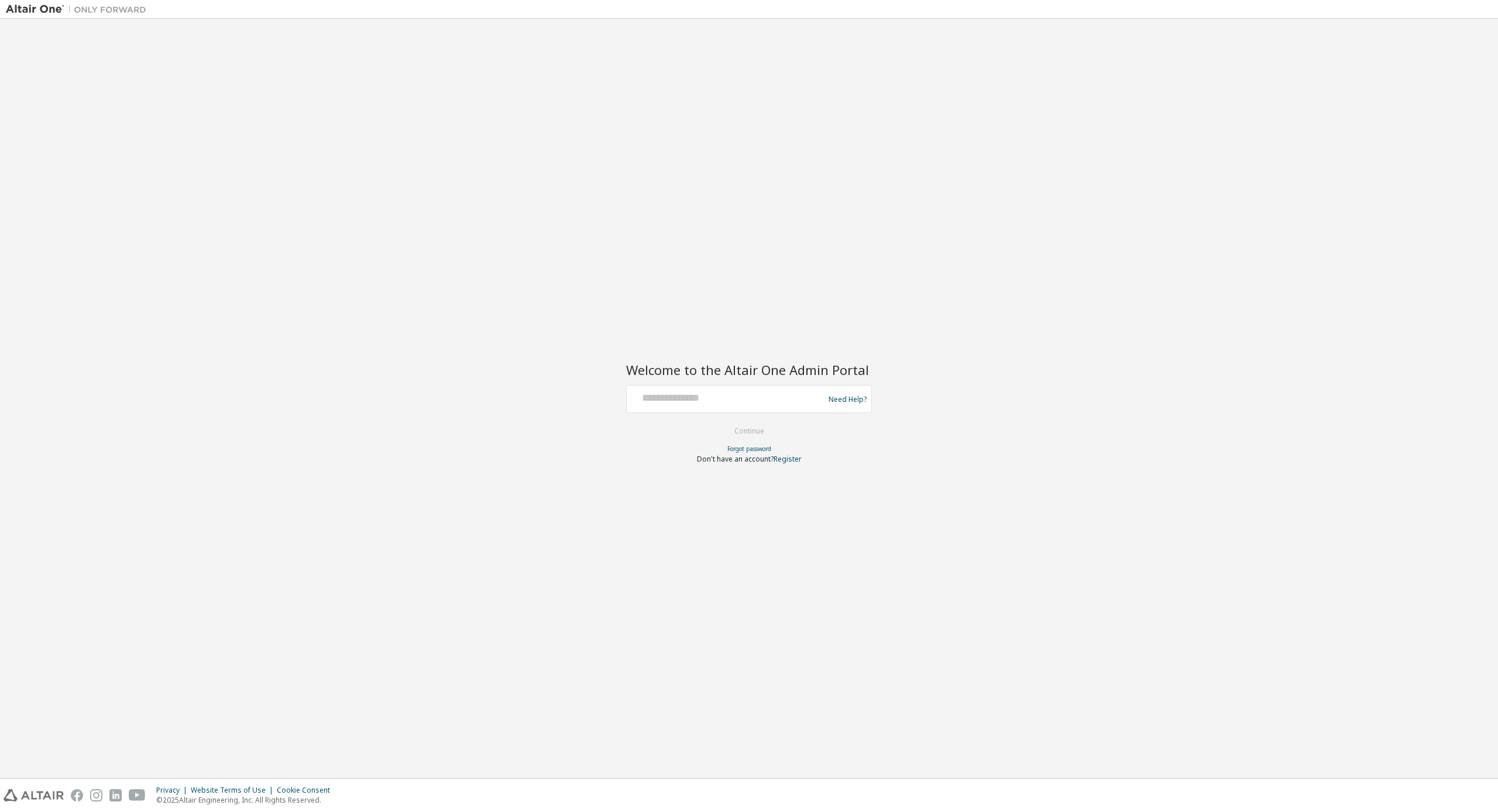
click at [714, 425] on form "Need Help? Please make sure that you provide your Global Login as email (e.g. @…" at bounding box center [749, 424] width 246 height 79
type input "**********"
click at [743, 430] on button "Continue" at bounding box center [749, 431] width 54 height 18
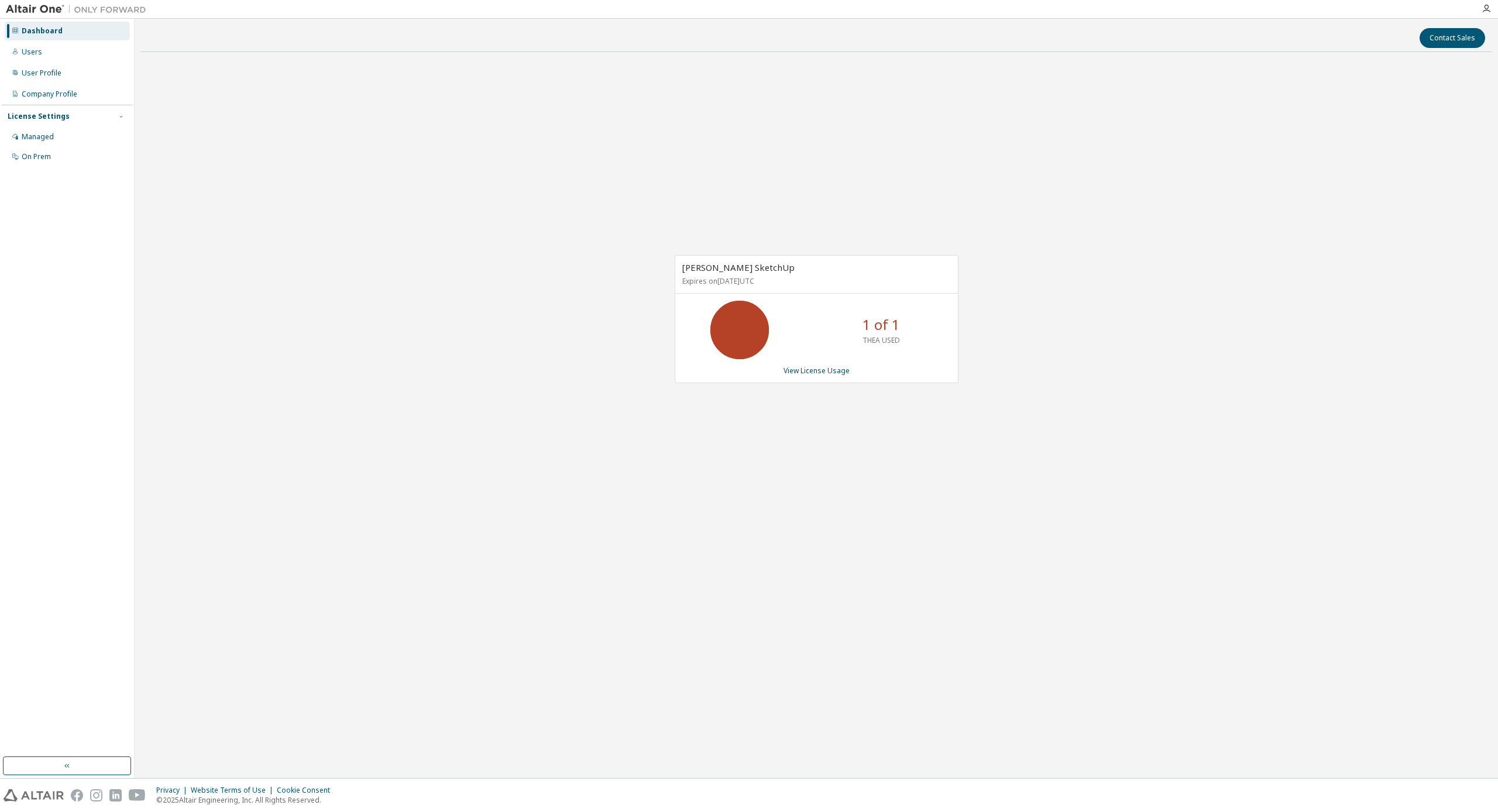
click at [883, 361] on div "[PERSON_NAME] SketchUp Expires on [DATE] UTC 1 of 1 THEA USED View License Usage" at bounding box center [816, 319] width 284 height 128
click at [844, 366] on link "View License Usage" at bounding box center [816, 370] width 66 height 10
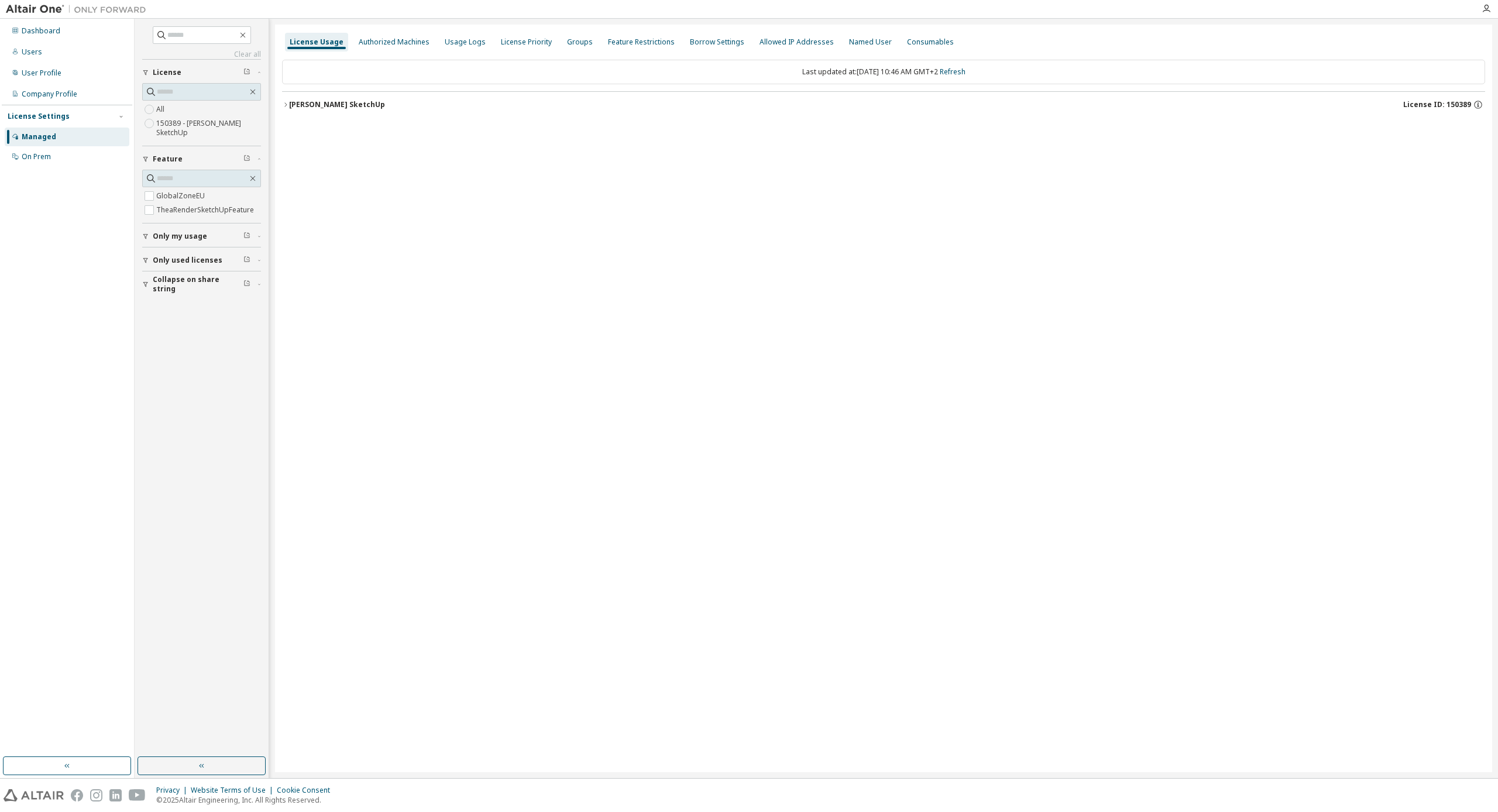
click at [353, 102] on div "[PERSON_NAME] SketchUp" at bounding box center [337, 104] width 96 height 9
click at [1438, 154] on div "Expire date: [DATE]" at bounding box center [1433, 152] width 82 height 10
click at [1461, 178] on icon at bounding box center [1459, 177] width 10 height 10
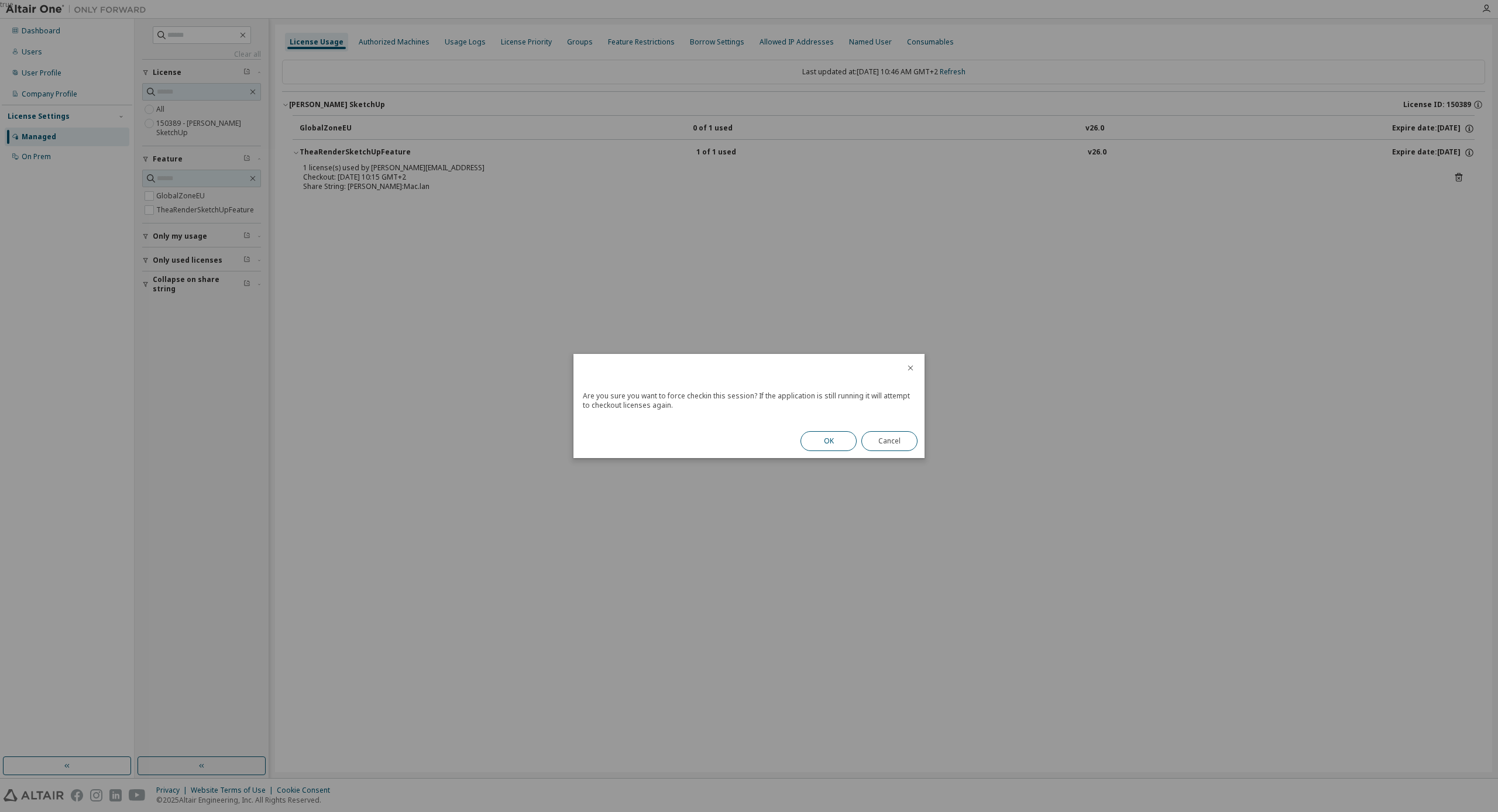
click at [821, 437] on button "OK" at bounding box center [829, 441] width 56 height 20
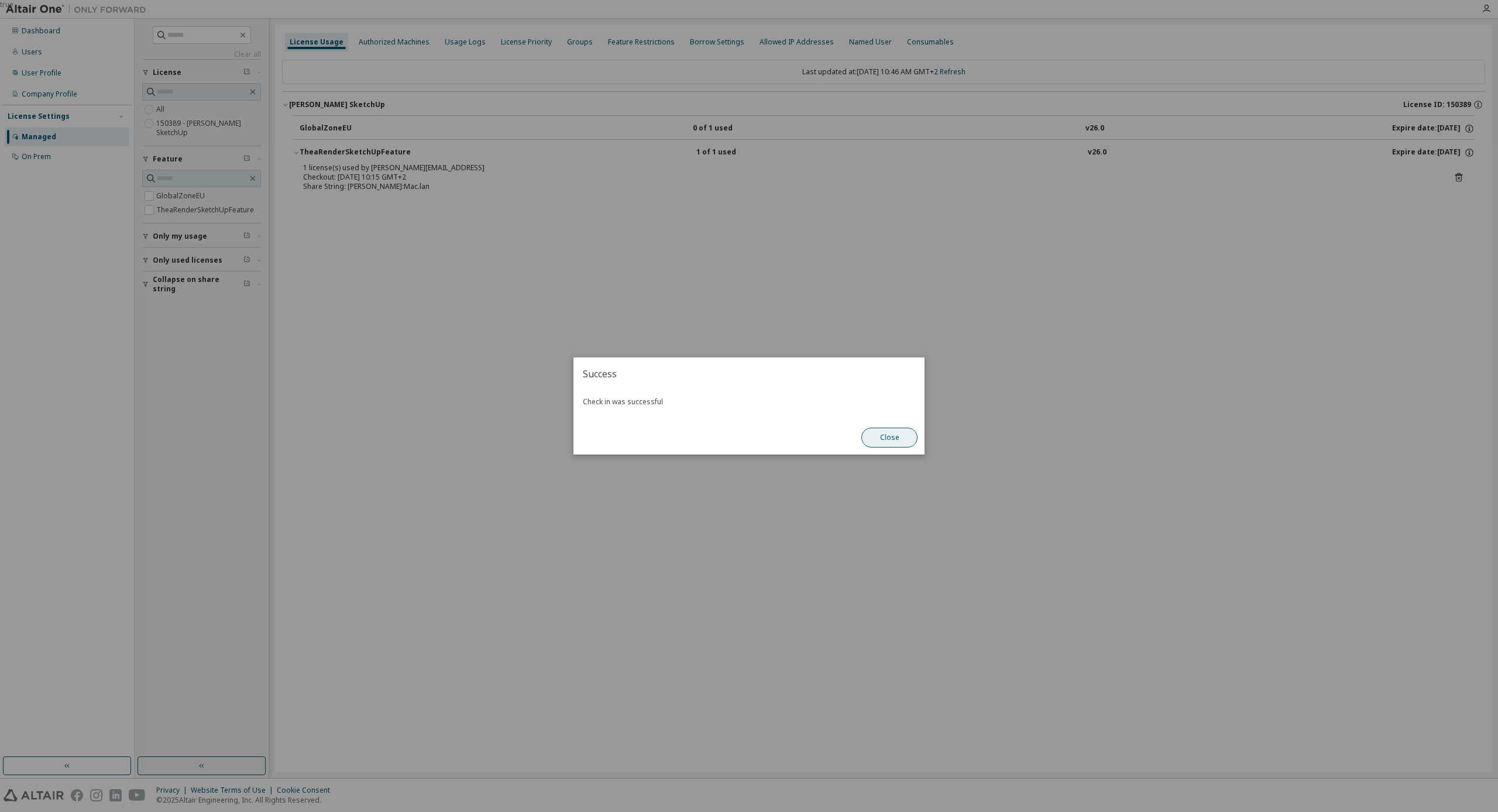
click at [911, 434] on button "Close" at bounding box center [889, 437] width 56 height 20
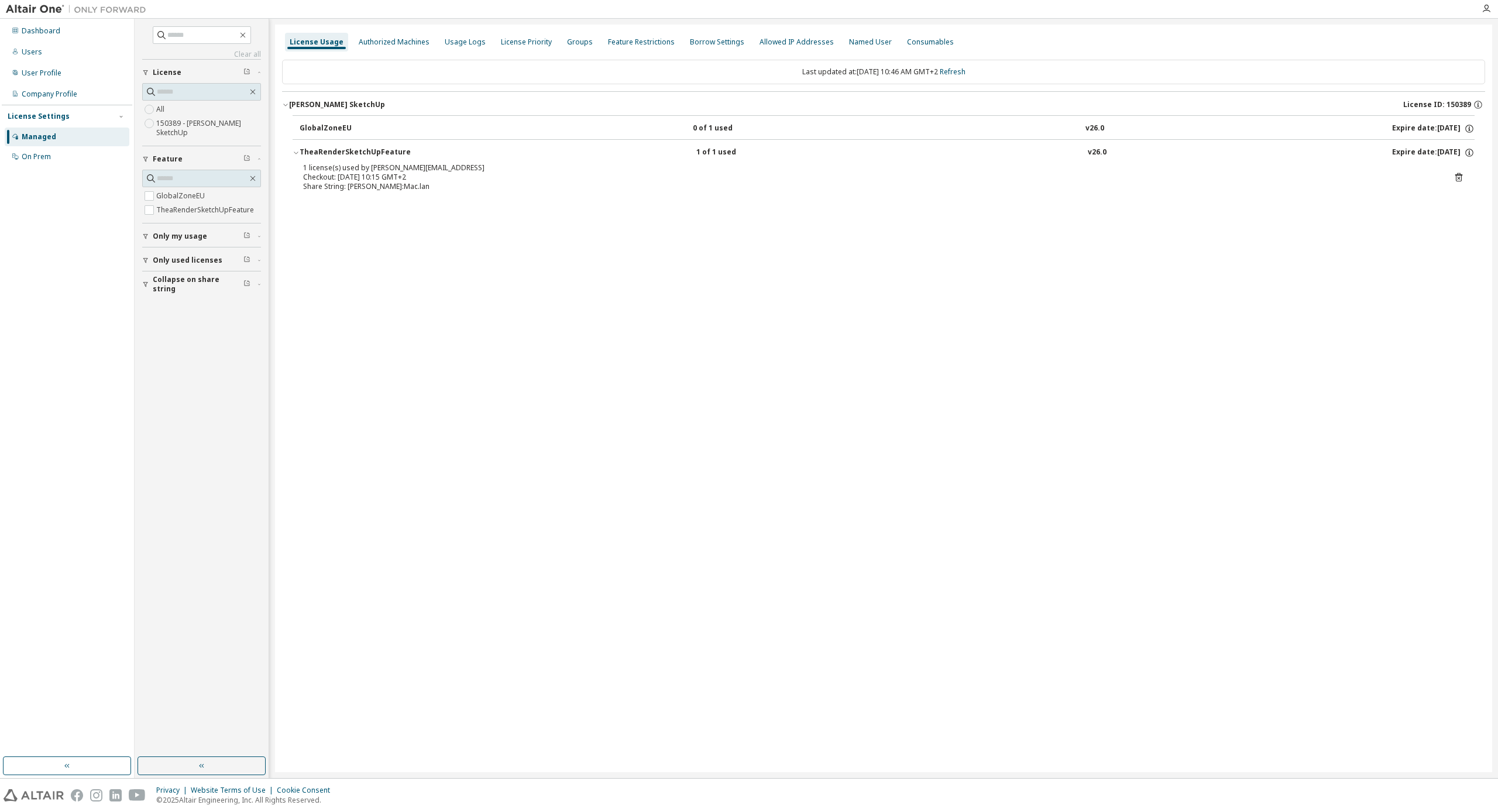
click at [813, 292] on div "License Usage Authorized Machines Usage Logs License Priority Groups Feature Re…" at bounding box center [883, 399] width 1217 height 748
click at [348, 104] on div "[PERSON_NAME] SketchUp" at bounding box center [337, 104] width 96 height 9
